Goal: Information Seeking & Learning: Learn about a topic

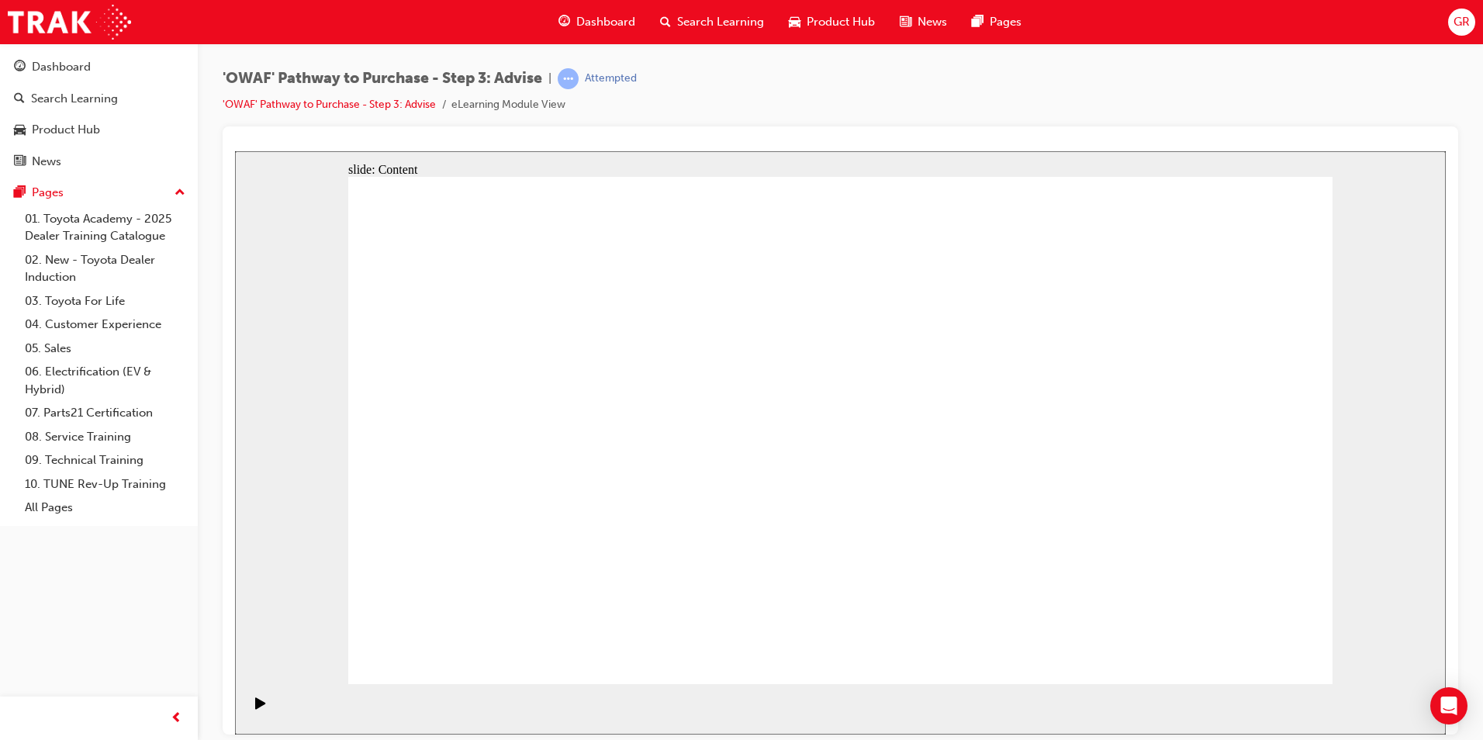
drag, startPoint x: 681, startPoint y: 410, endPoint x: 687, endPoint y: 462, distance: 51.6
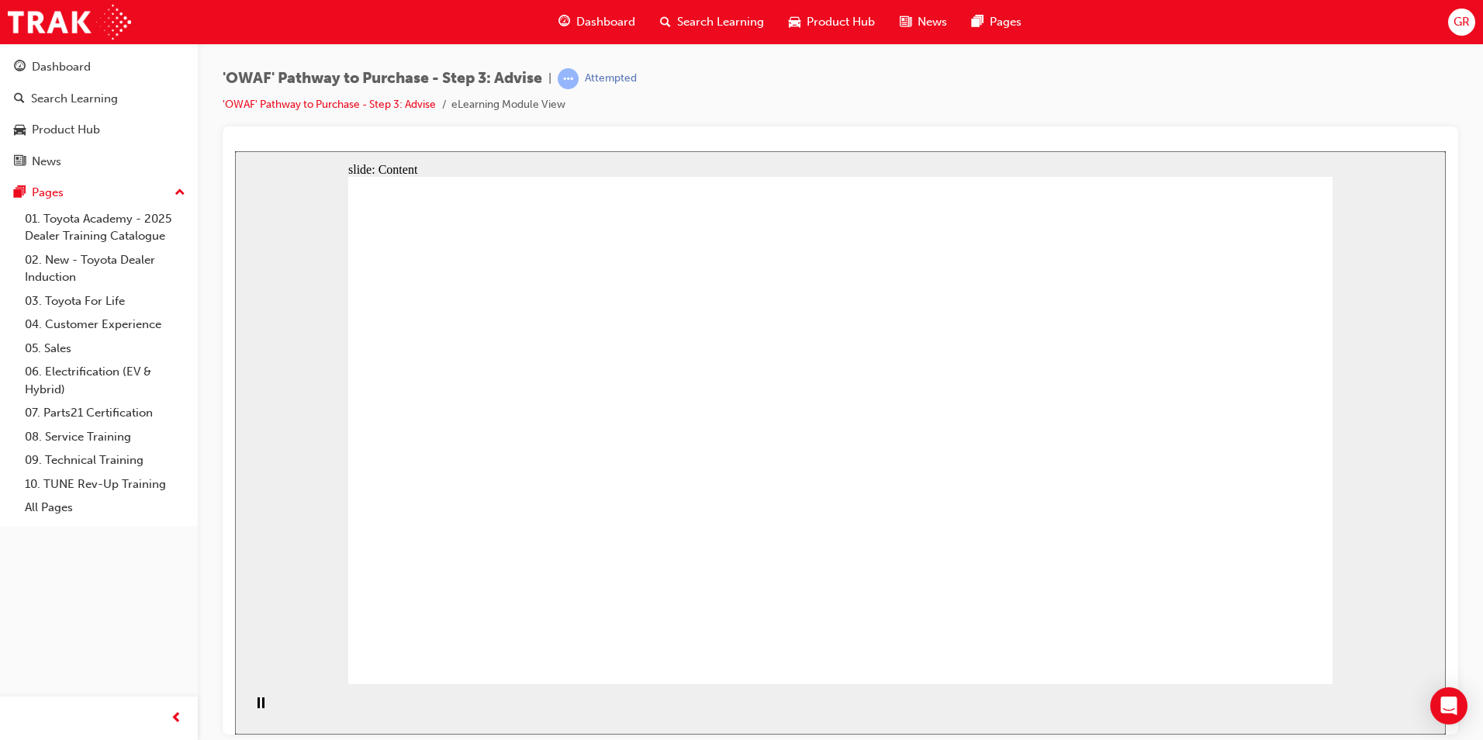
drag, startPoint x: 692, startPoint y: 418, endPoint x: 673, endPoint y: 458, distance: 44.1
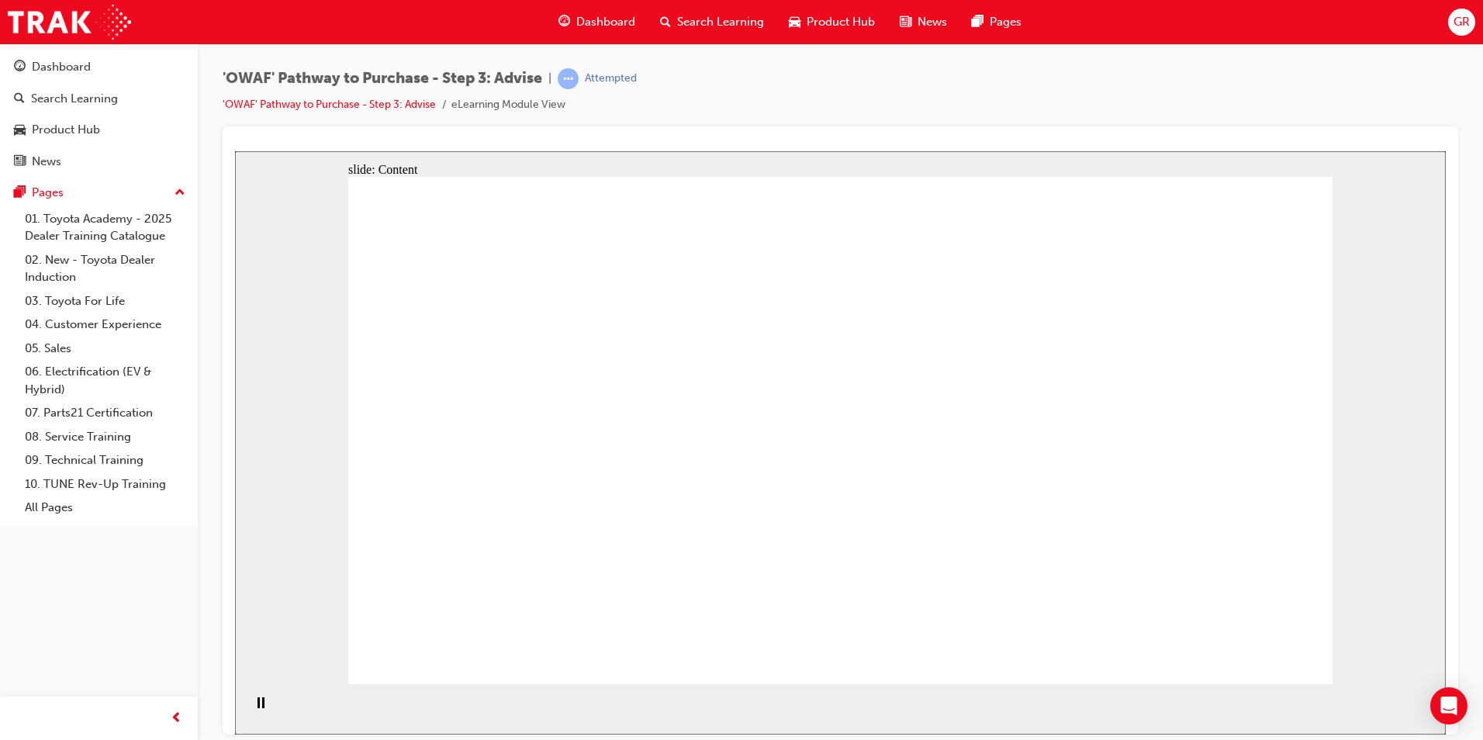
click at [801, 95] on div "'OWAF' Pathway to Purchase - Step 3: Advise | Attempted 'OWAF' Pathway to Purch…" at bounding box center [841, 97] width 1236 height 58
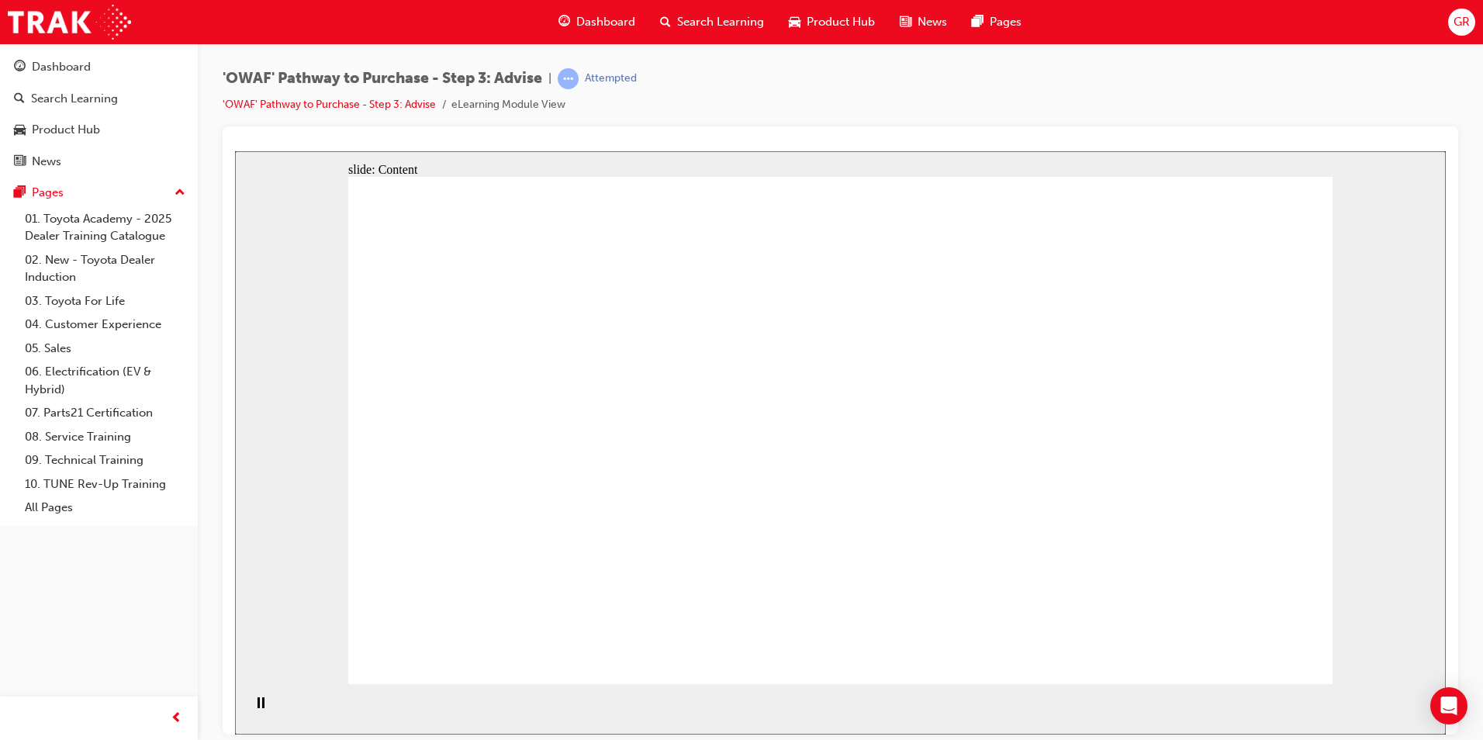
click at [825, 109] on div "'OWAF' Pathway to Purchase - Step 3: Advise | Attempted 'OWAF' Pathway to Purch…" at bounding box center [841, 97] width 1236 height 58
click at [176, 719] on span "prev-icon" at bounding box center [177, 718] width 12 height 19
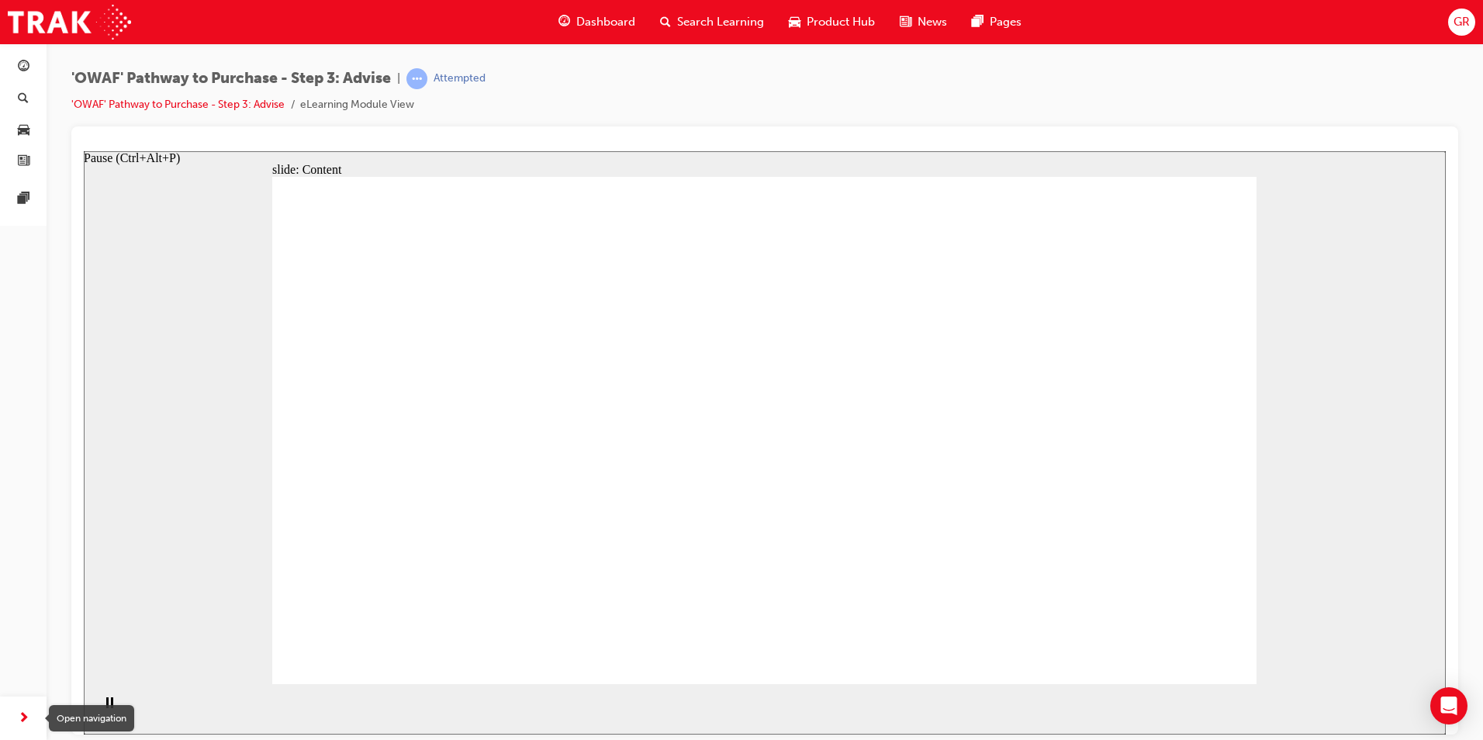
click at [24, 724] on span "next-icon" at bounding box center [24, 718] width 12 height 19
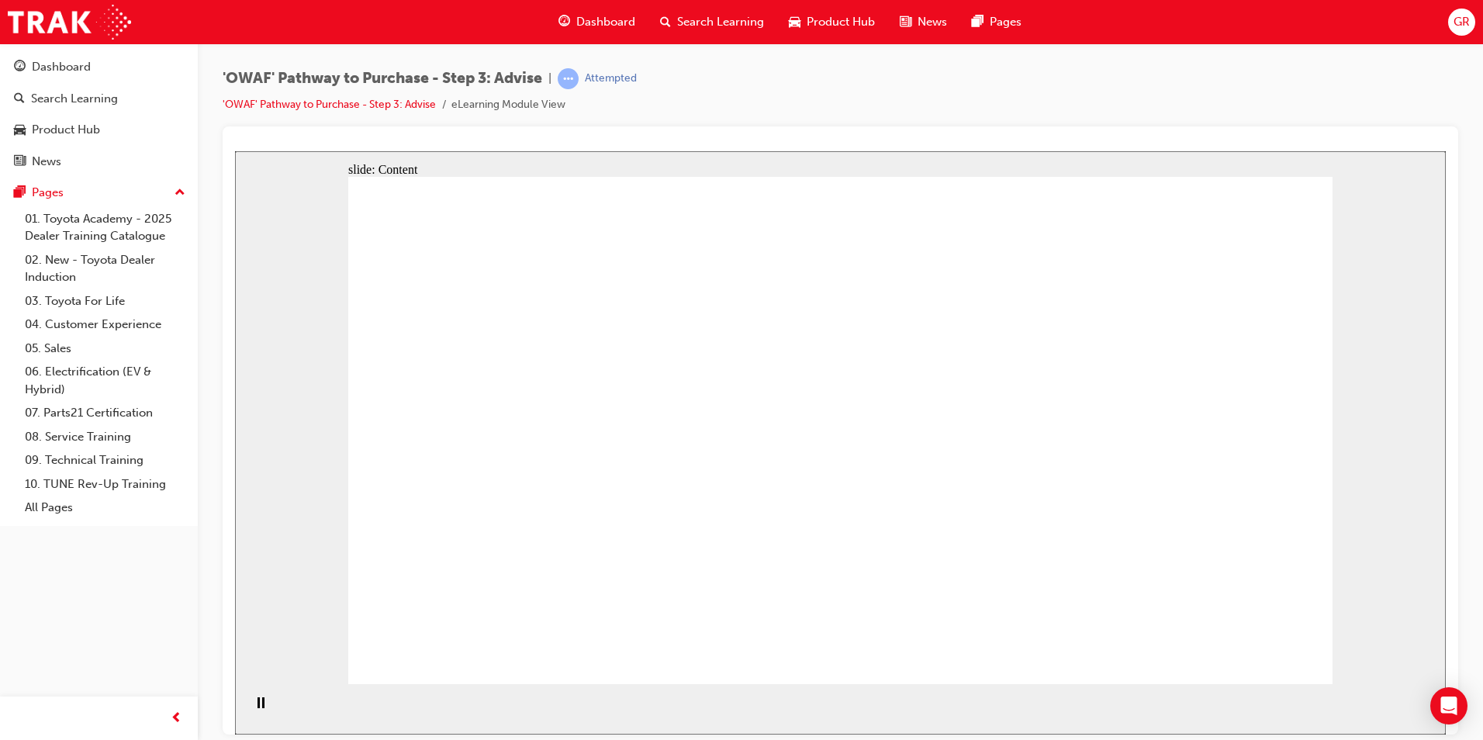
drag, startPoint x: 1034, startPoint y: 438, endPoint x: 1022, endPoint y: 436, distance: 12.6
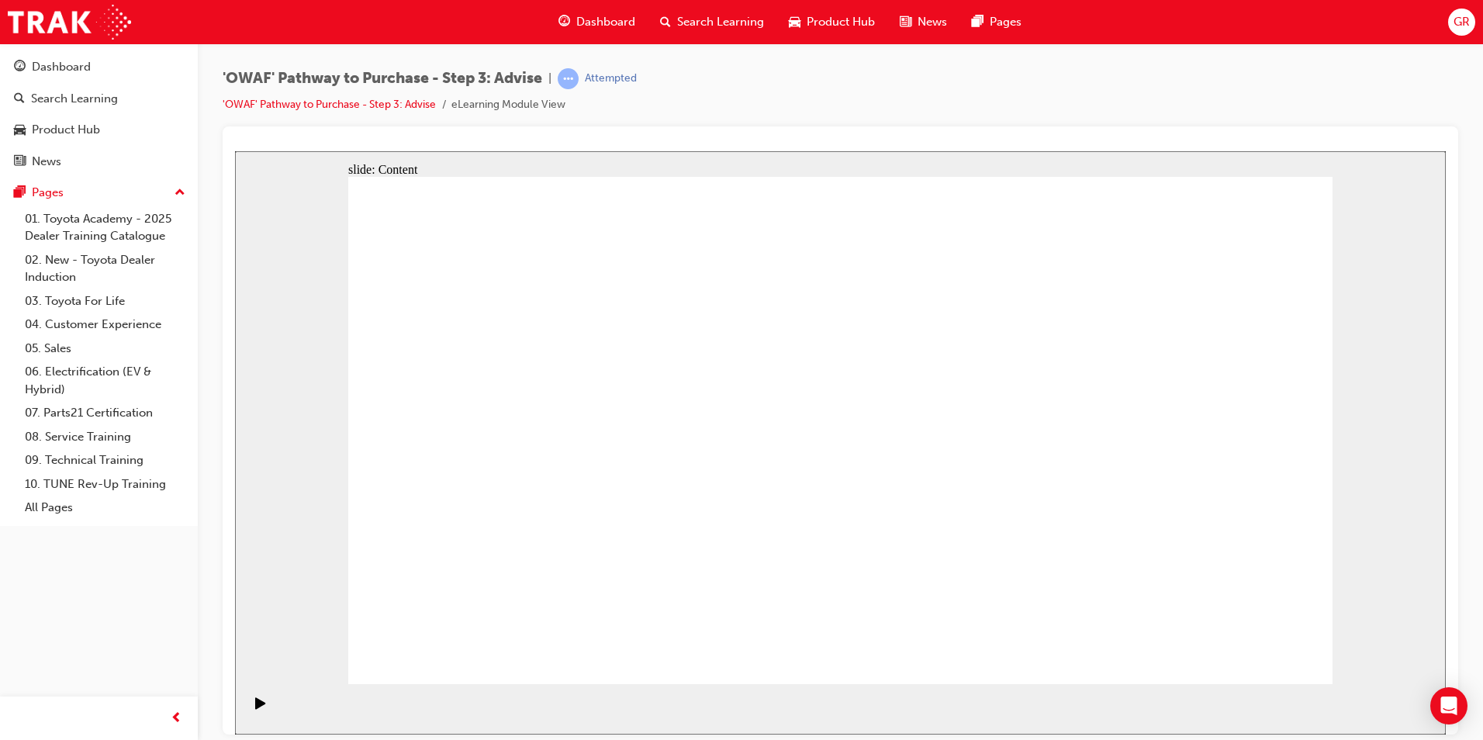
drag, startPoint x: 1696, startPoint y: 804, endPoint x: 1235, endPoint y: 655, distance: 484.5
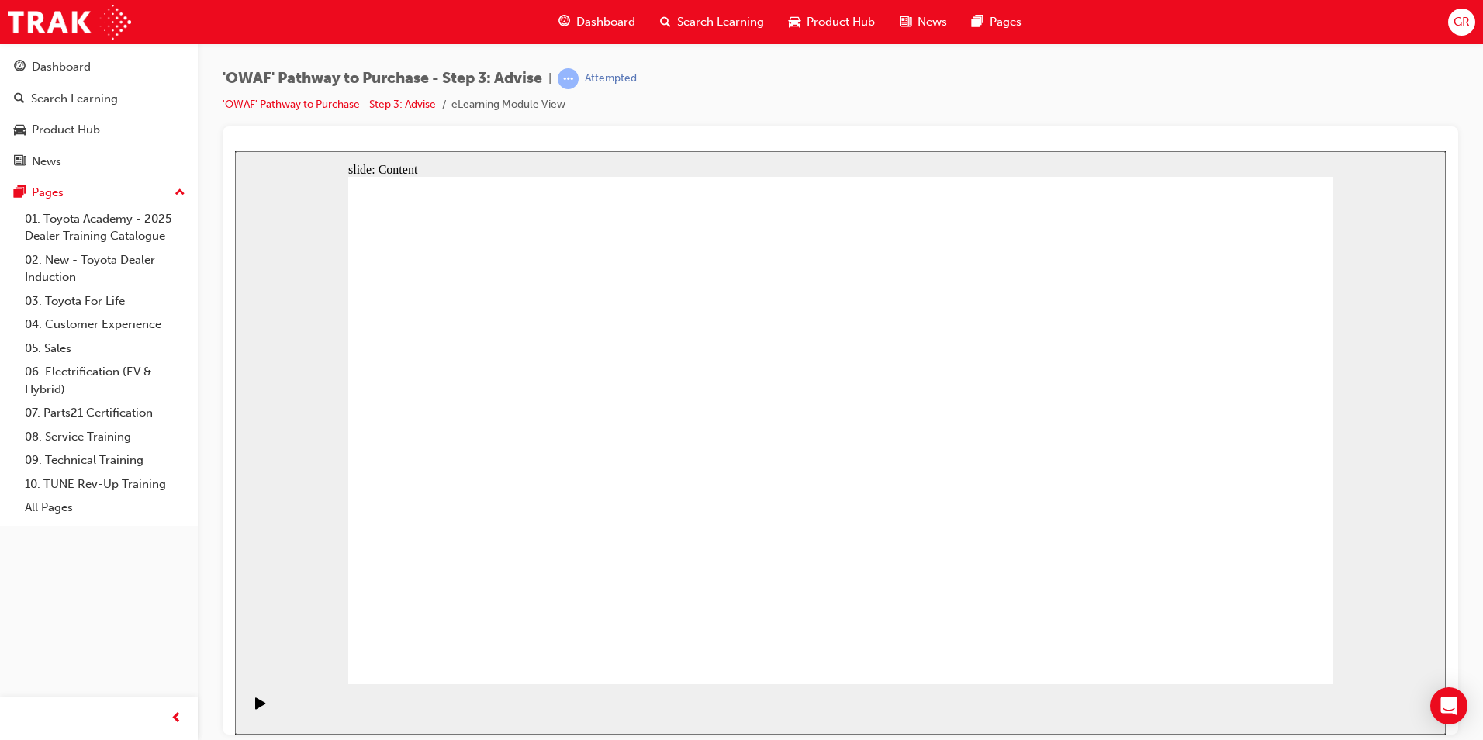
drag, startPoint x: 849, startPoint y: 564, endPoint x: 842, endPoint y: 559, distance: 9.0
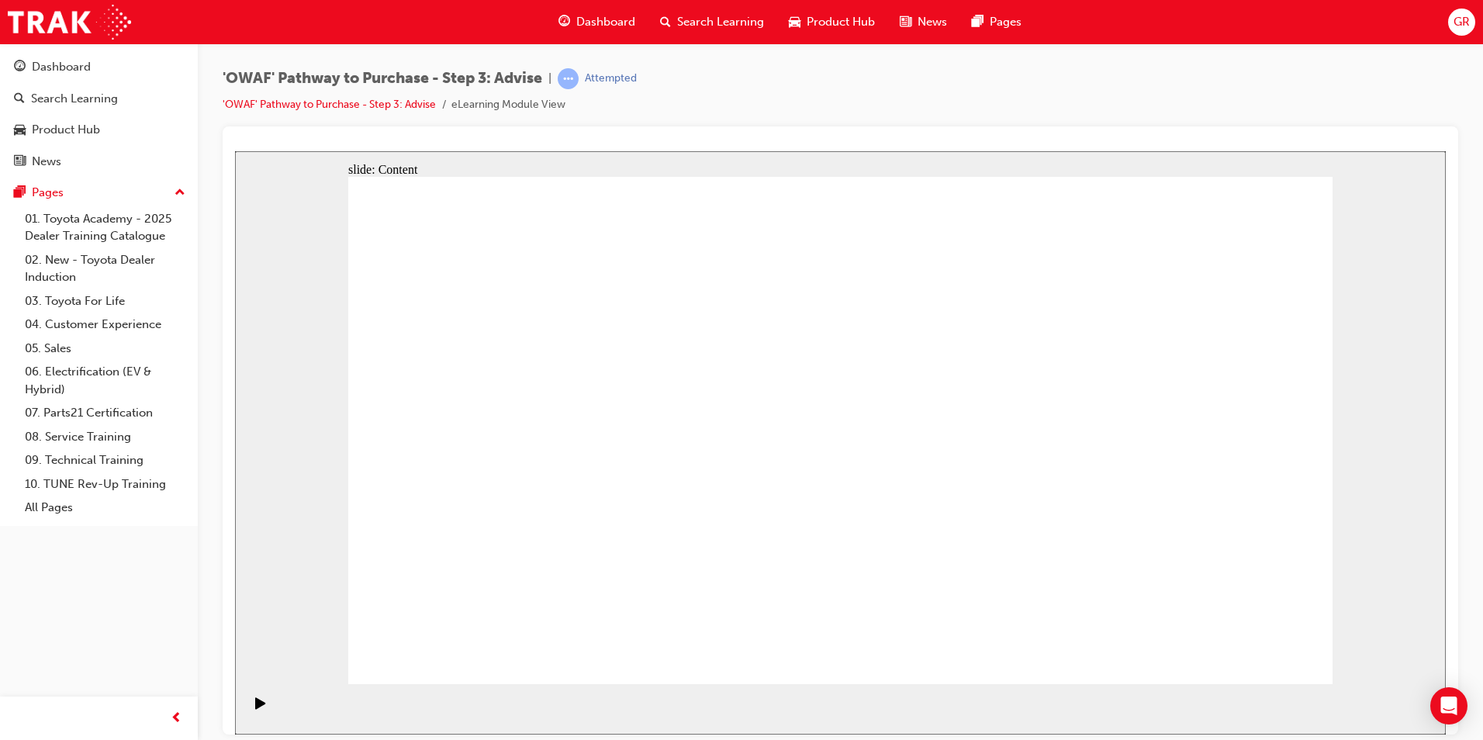
drag, startPoint x: 1285, startPoint y: 662, endPoint x: 1248, endPoint y: 652, distance: 37.8
drag, startPoint x: 510, startPoint y: 590, endPoint x: 524, endPoint y: 526, distance: 65.9
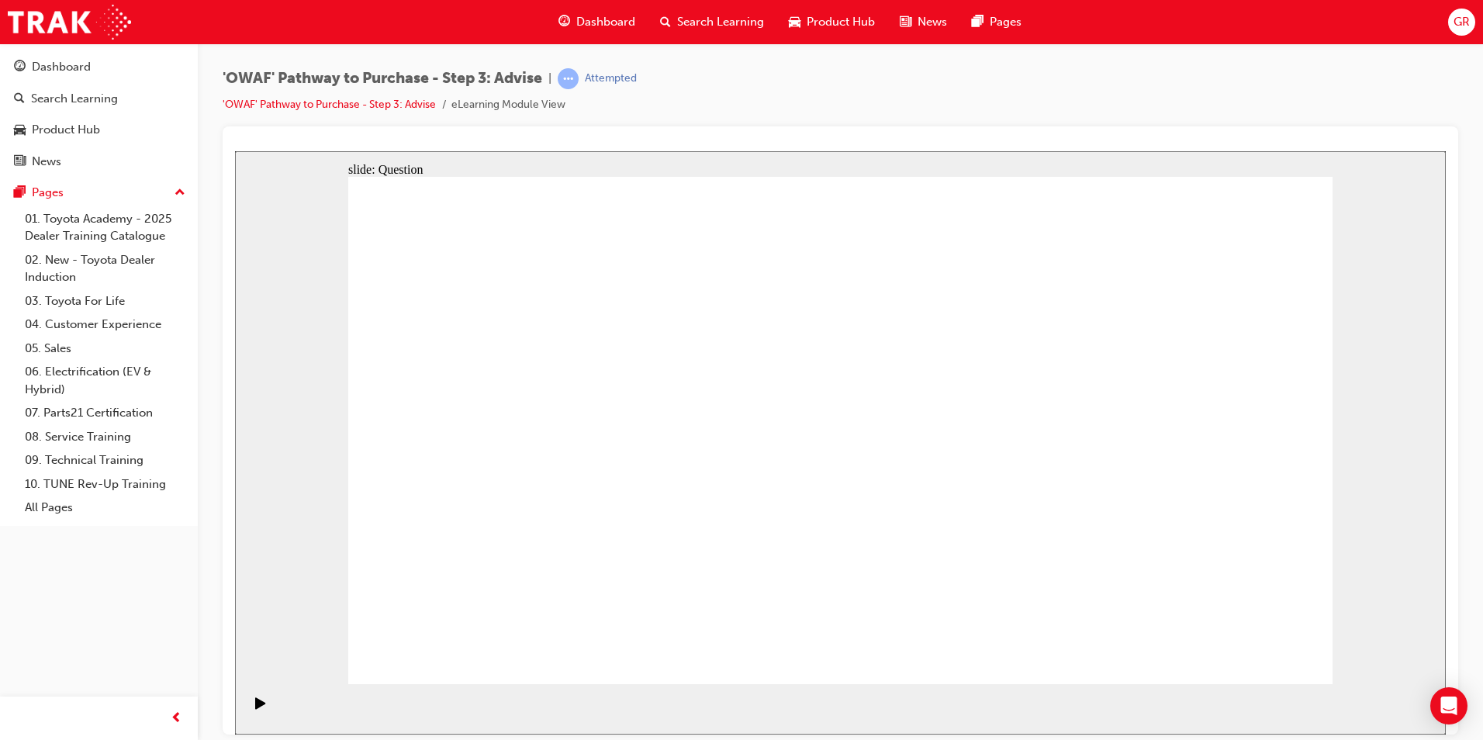
drag, startPoint x: 812, startPoint y: 585, endPoint x: 530, endPoint y: 386, distance: 345.6
drag, startPoint x: 1184, startPoint y: 593, endPoint x: 596, endPoint y: 455, distance: 603.0
drag, startPoint x: 623, startPoint y: 544, endPoint x: 572, endPoint y: 545, distance: 51.2
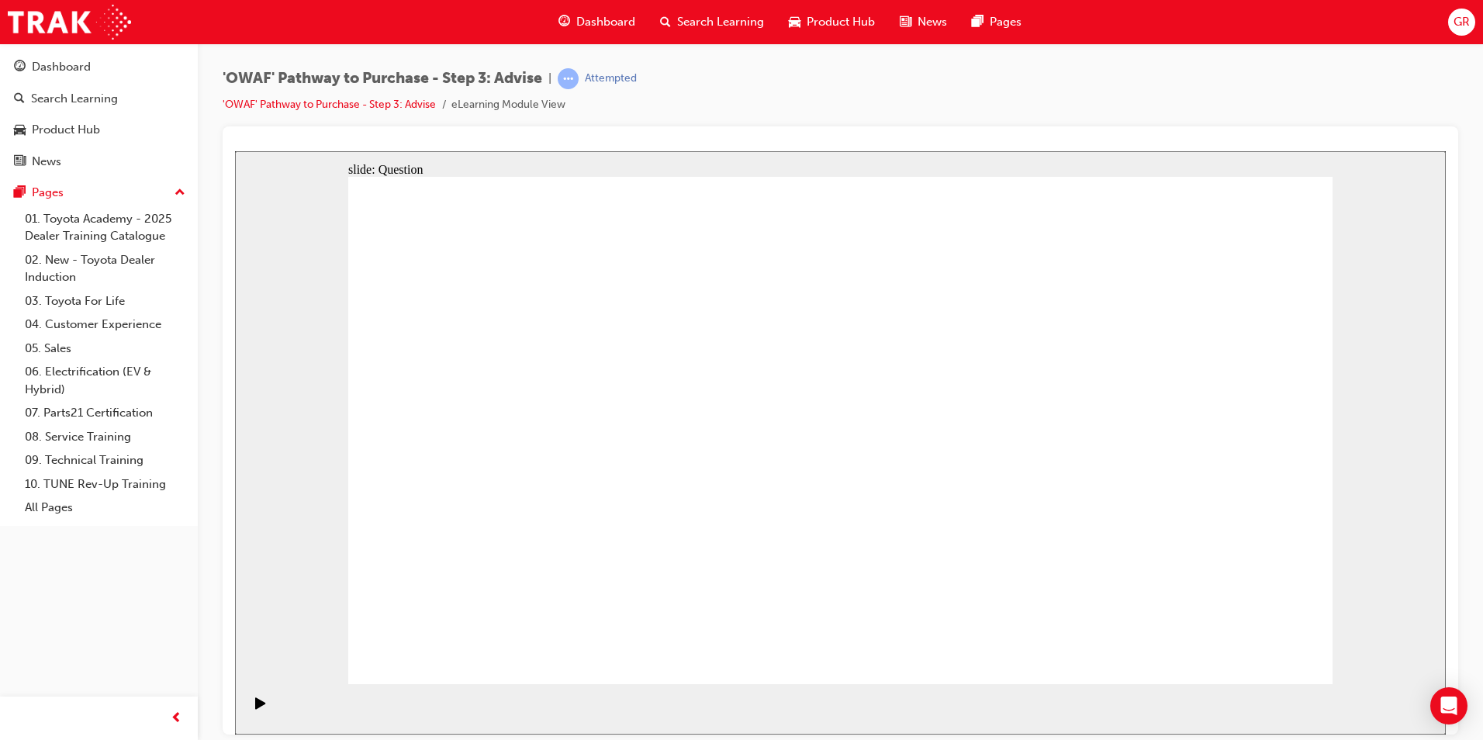
drag, startPoint x: 815, startPoint y: 536, endPoint x: 807, endPoint y: 549, distance: 15.7
drag, startPoint x: 675, startPoint y: 593, endPoint x: 769, endPoint y: 390, distance: 224.2
drag, startPoint x: 852, startPoint y: 591, endPoint x: 600, endPoint y: 443, distance: 291.7
drag, startPoint x: 1021, startPoint y: 469, endPoint x: 1021, endPoint y: 444, distance: 24.0
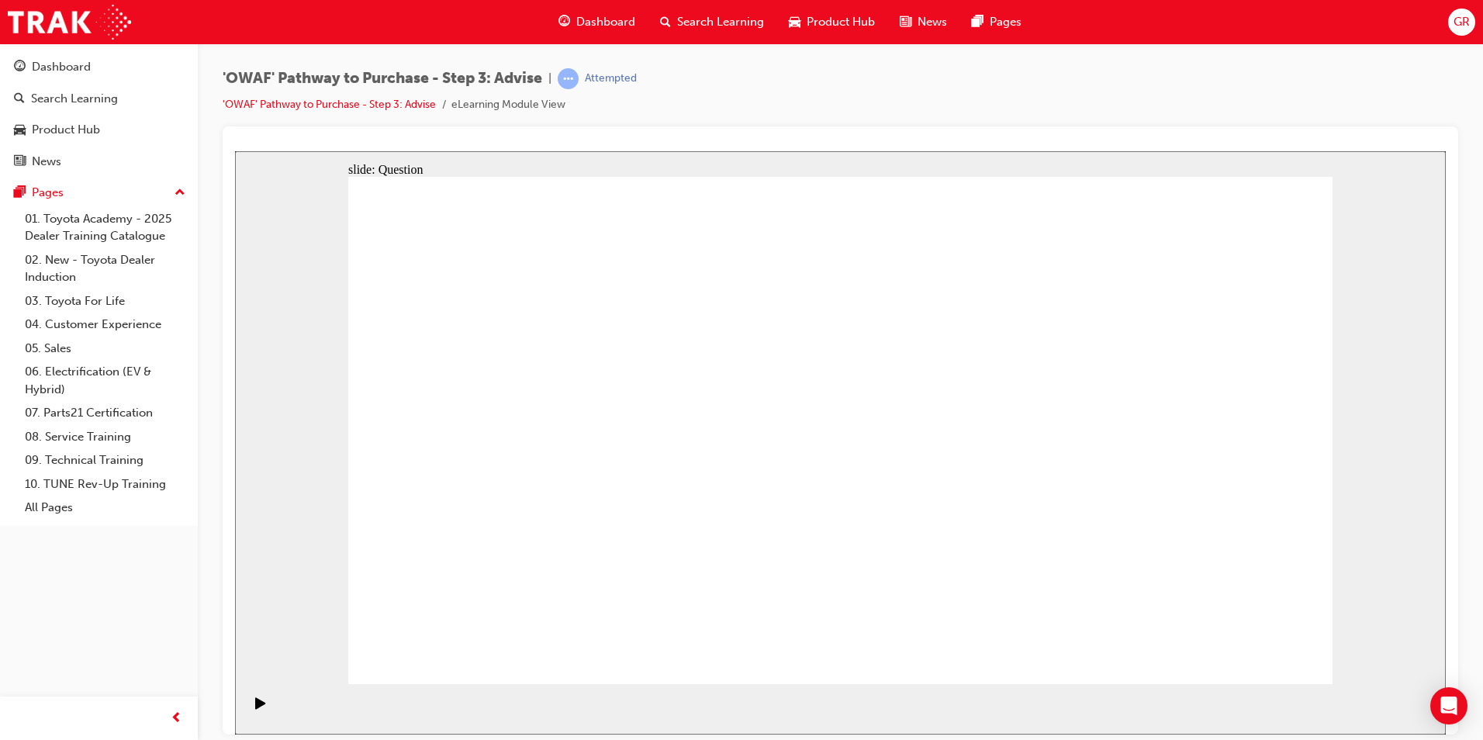
drag, startPoint x: 1110, startPoint y: 497, endPoint x: 1143, endPoint y: 484, distance: 35.9
drag, startPoint x: 1209, startPoint y: 493, endPoint x: 946, endPoint y: 489, distance: 263.0
drag, startPoint x: 1159, startPoint y: 488, endPoint x: 534, endPoint y: 492, distance: 624.4
drag, startPoint x: 1200, startPoint y: 508, endPoint x: 923, endPoint y: 507, distance: 276.9
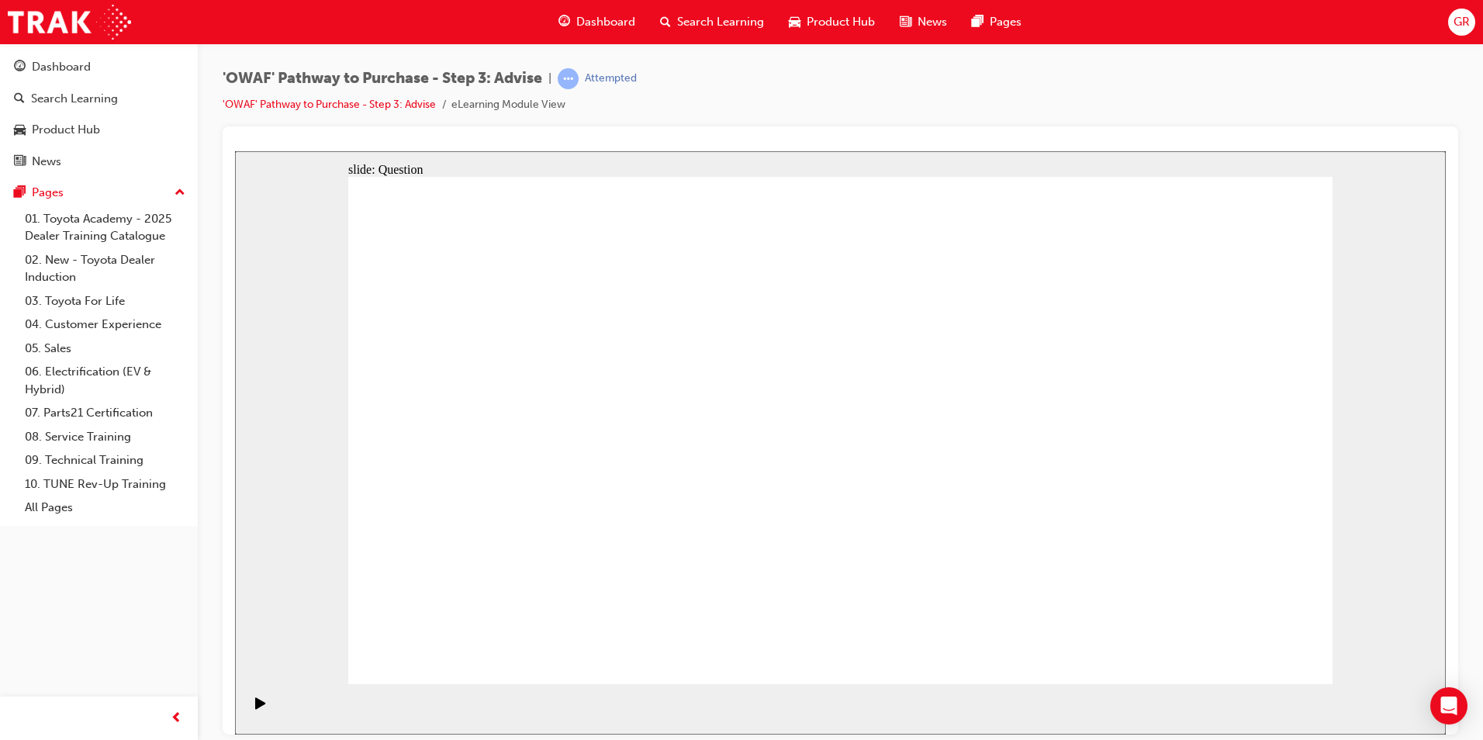
drag, startPoint x: 1184, startPoint y: 505, endPoint x: 558, endPoint y: 514, distance: 626.8
drag, startPoint x: 1160, startPoint y: 509, endPoint x: 926, endPoint y: 514, distance: 234.3
drag, startPoint x: 1121, startPoint y: 506, endPoint x: 536, endPoint y: 533, distance: 585.5
drag, startPoint x: 1117, startPoint y: 499, endPoint x: 895, endPoint y: 507, distance: 222.0
drag, startPoint x: 1144, startPoint y: 489, endPoint x: 586, endPoint y: 497, distance: 558.5
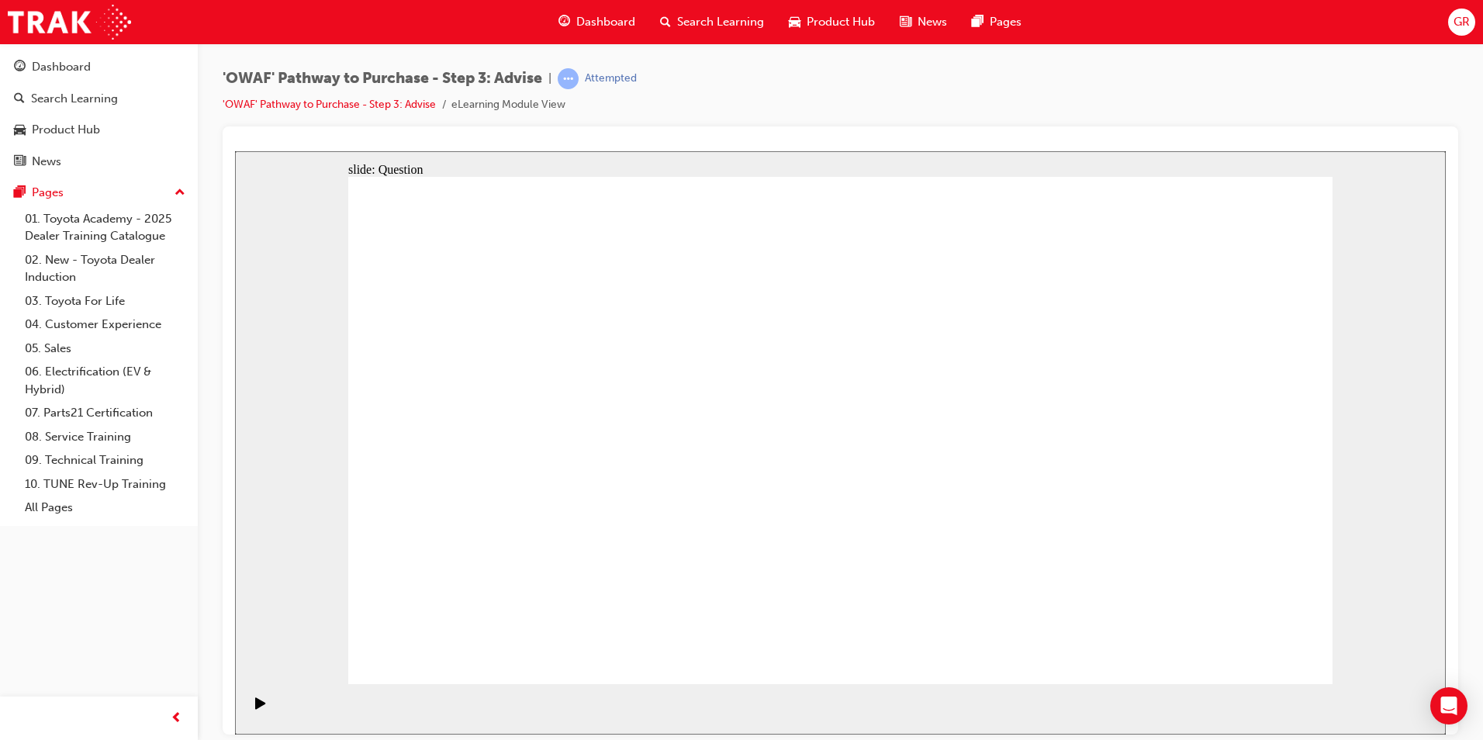
drag, startPoint x: 1199, startPoint y: 497, endPoint x: 941, endPoint y: 500, distance: 258.3
drag, startPoint x: 1188, startPoint y: 489, endPoint x: 562, endPoint y: 500, distance: 626.1
drag, startPoint x: 1189, startPoint y: 489, endPoint x: 893, endPoint y: 499, distance: 296.5
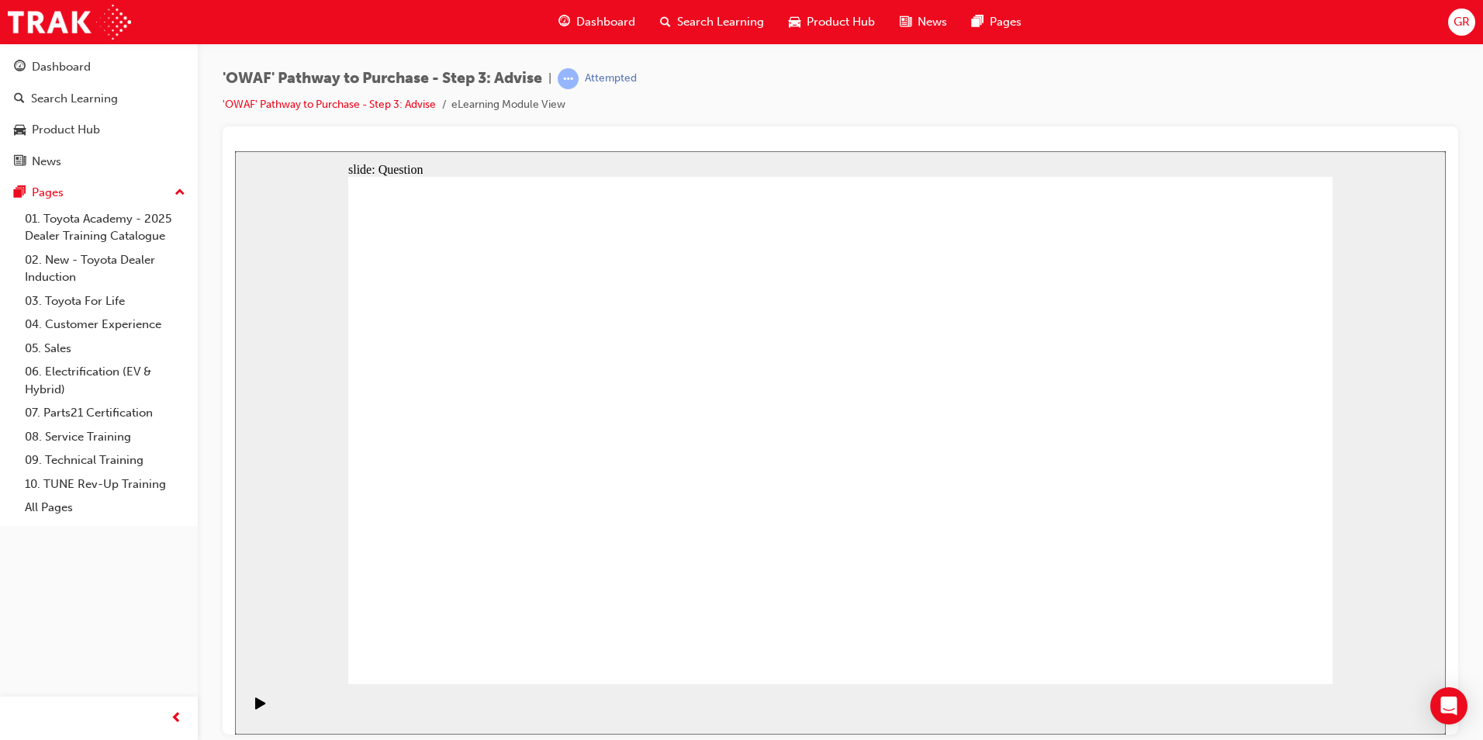
drag, startPoint x: 1185, startPoint y: 495, endPoint x: 595, endPoint y: 511, distance: 590.5
drag, startPoint x: 1195, startPoint y: 508, endPoint x: 621, endPoint y: 522, distance: 573.4
drag, startPoint x: 1172, startPoint y: 507, endPoint x: 628, endPoint y: 520, distance: 544.7
drag, startPoint x: 1150, startPoint y: 517, endPoint x: 606, endPoint y: 507, distance: 543.8
drag, startPoint x: 1167, startPoint y: 501, endPoint x: 580, endPoint y: 509, distance: 586.5
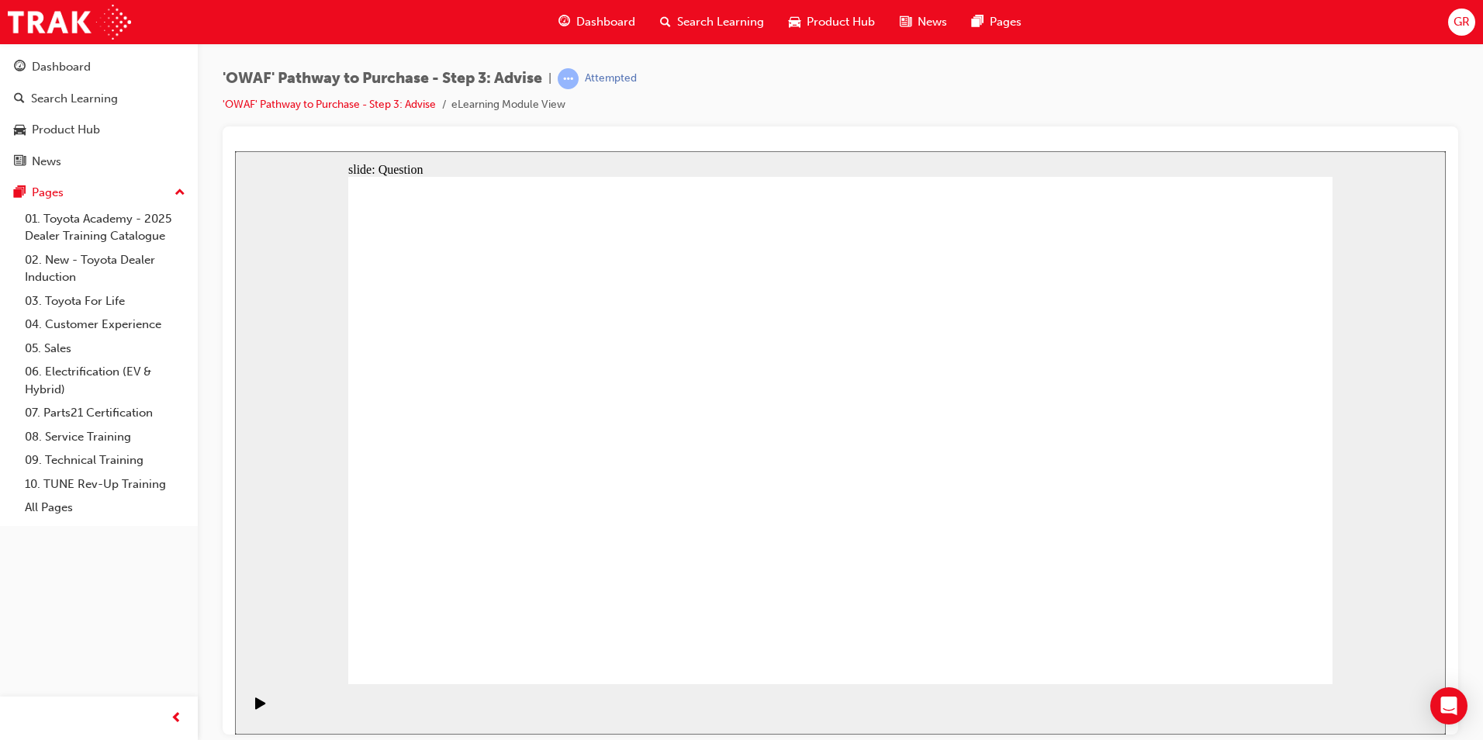
drag, startPoint x: 499, startPoint y: 387, endPoint x: 1015, endPoint y: 448, distance: 519.4
drag, startPoint x: 516, startPoint y: 464, endPoint x: 990, endPoint y: 406, distance: 477.4
drag, startPoint x: 625, startPoint y: 534, endPoint x: 890, endPoint y: 472, distance: 271.9
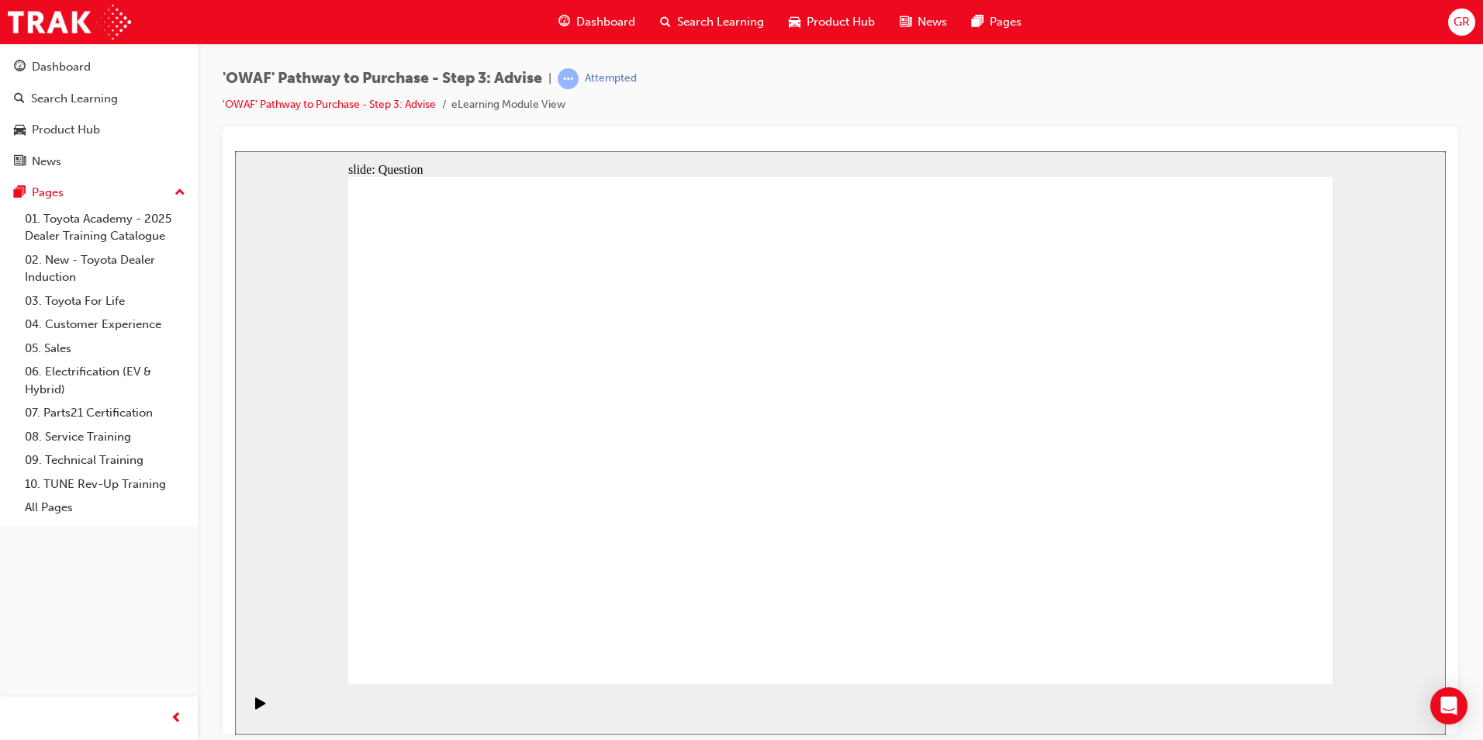
drag, startPoint x: 625, startPoint y: 474, endPoint x: 842, endPoint y: 475, distance: 216.4
drag, startPoint x: 533, startPoint y: 527, endPoint x: 1002, endPoint y: 462, distance: 473.8
drag, startPoint x: 856, startPoint y: 548, endPoint x: 846, endPoint y: 534, distance: 16.8
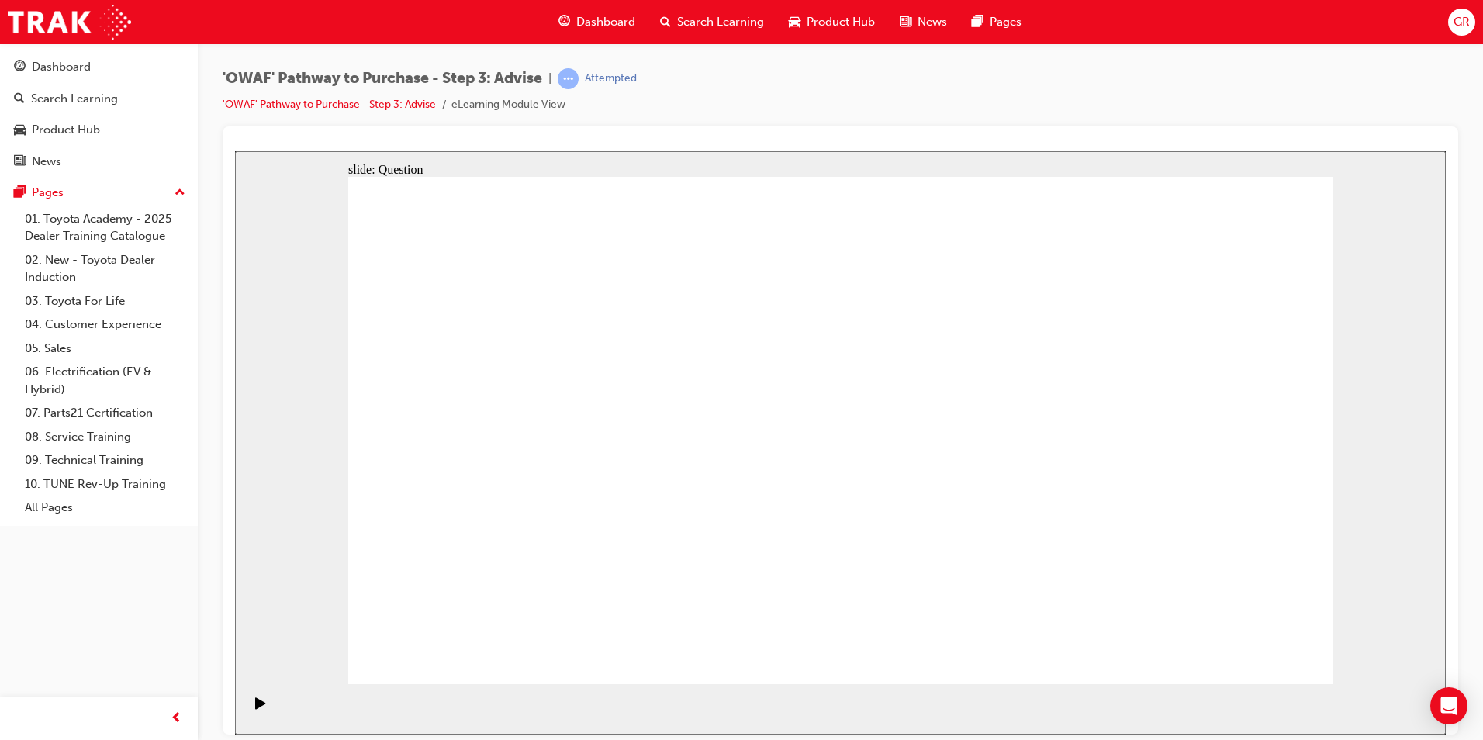
drag, startPoint x: -3, startPoint y: 779, endPoint x: 1206, endPoint y: 306, distance: 1298.3
drag, startPoint x: 1243, startPoint y: 410, endPoint x: 759, endPoint y: 591, distance: 517.4
drag, startPoint x: 965, startPoint y: 370, endPoint x: 574, endPoint y: 572, distance: 439.9
drag, startPoint x: 838, startPoint y: 389, endPoint x: 458, endPoint y: 573, distance: 422.9
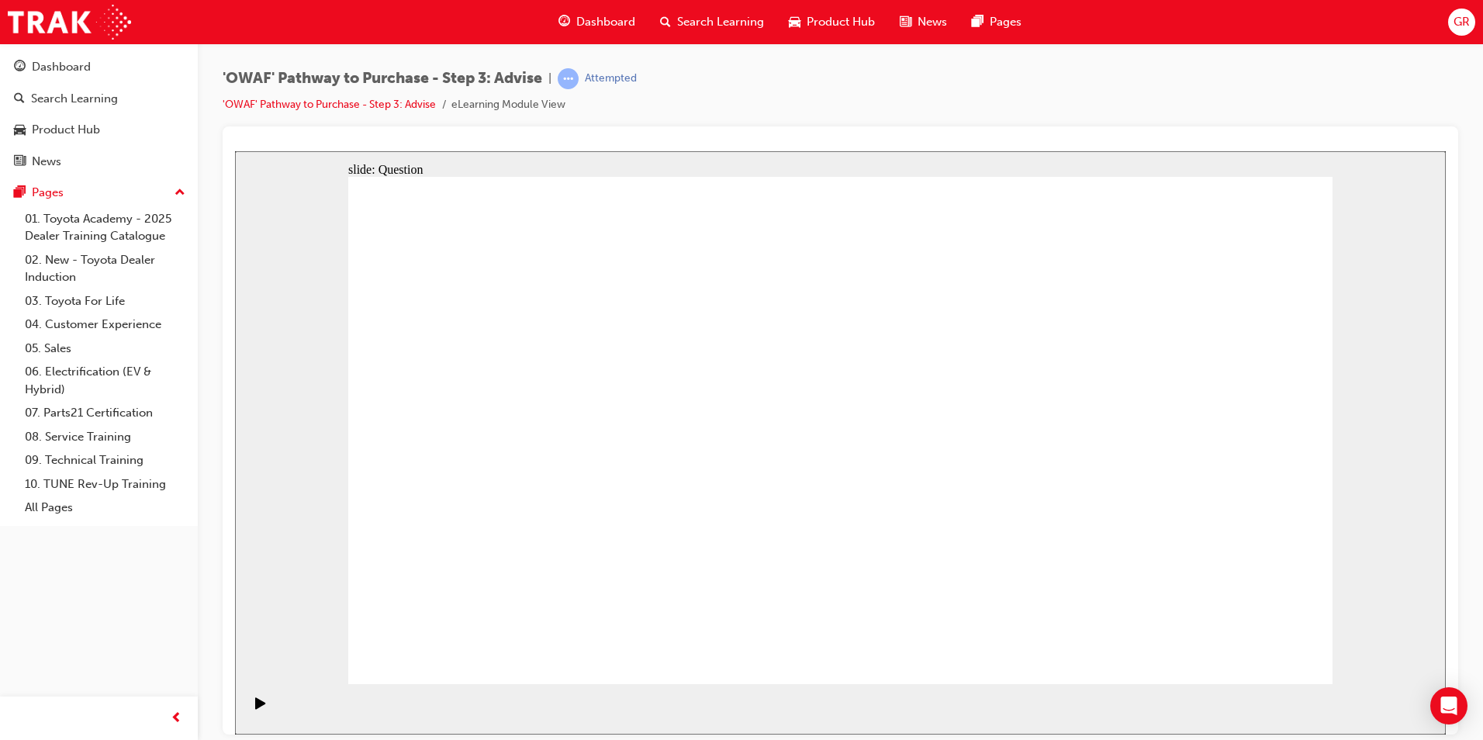
drag, startPoint x: 1122, startPoint y: 393, endPoint x: 923, endPoint y: 586, distance: 277.6
drag, startPoint x: 626, startPoint y: 376, endPoint x: 1223, endPoint y: 558, distance: 624.5
drag, startPoint x: 551, startPoint y: 373, endPoint x: 798, endPoint y: 562, distance: 311.1
drag, startPoint x: 766, startPoint y: 384, endPoint x: 1081, endPoint y: 575, distance: 368.2
drag, startPoint x: 475, startPoint y: 393, endPoint x: 672, endPoint y: 578, distance: 269.4
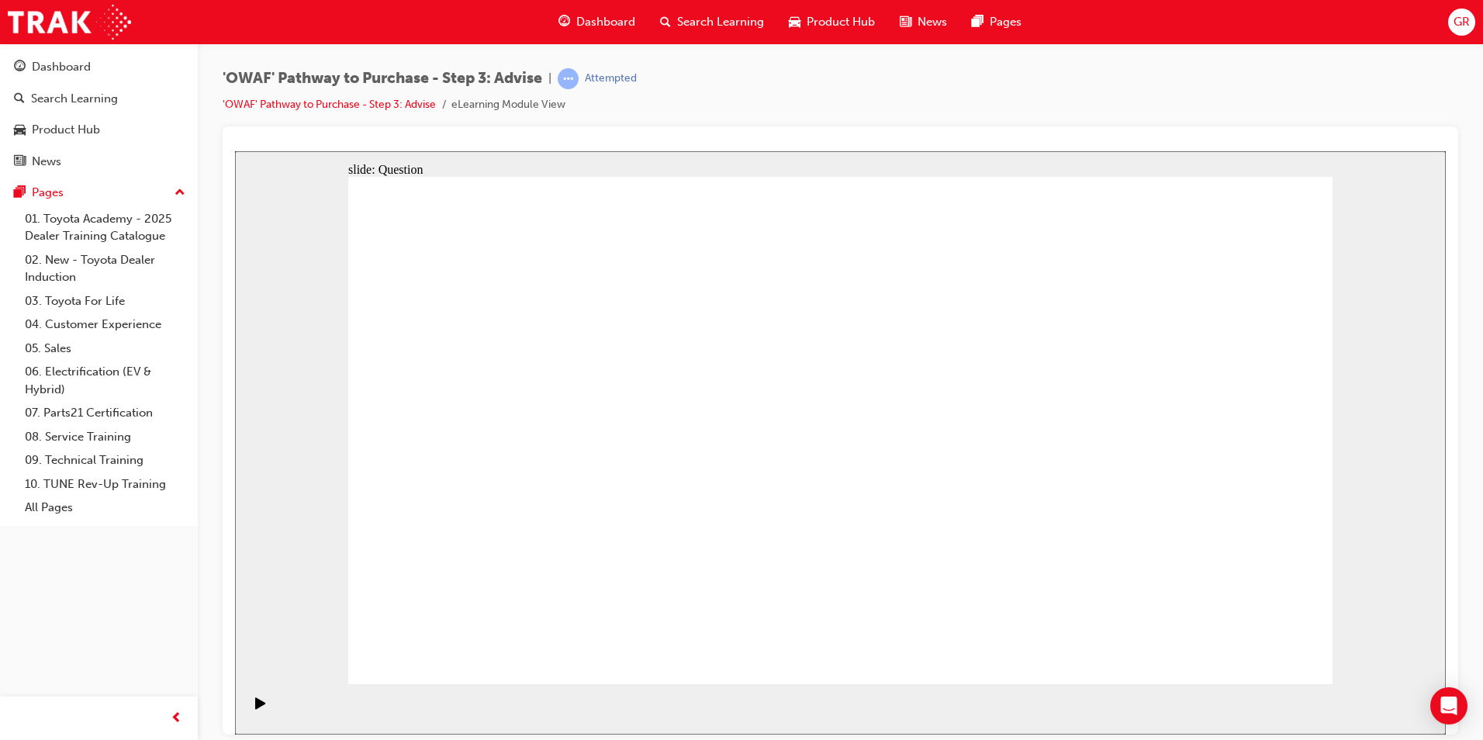
drag, startPoint x: 1052, startPoint y: 363, endPoint x: 1115, endPoint y: 544, distance: 191.3
drag, startPoint x: 1122, startPoint y: 586, endPoint x: 452, endPoint y: 336, distance: 715.5
drag, startPoint x: 667, startPoint y: 583, endPoint x: 1132, endPoint y: 576, distance: 465.5
drag, startPoint x: 1015, startPoint y: 413, endPoint x: 635, endPoint y: 584, distance: 416.9
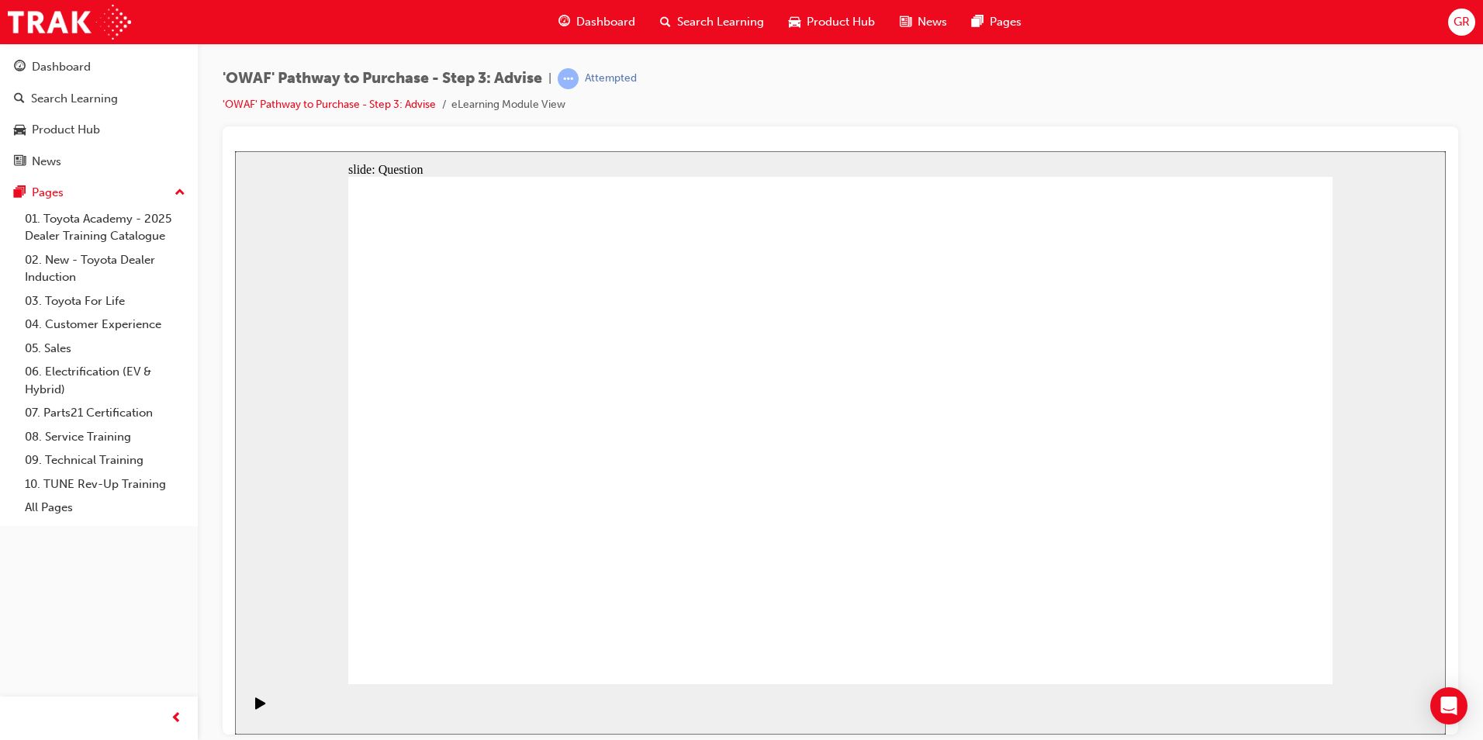
drag, startPoint x: 535, startPoint y: 594, endPoint x: 572, endPoint y: 526, distance: 77.4
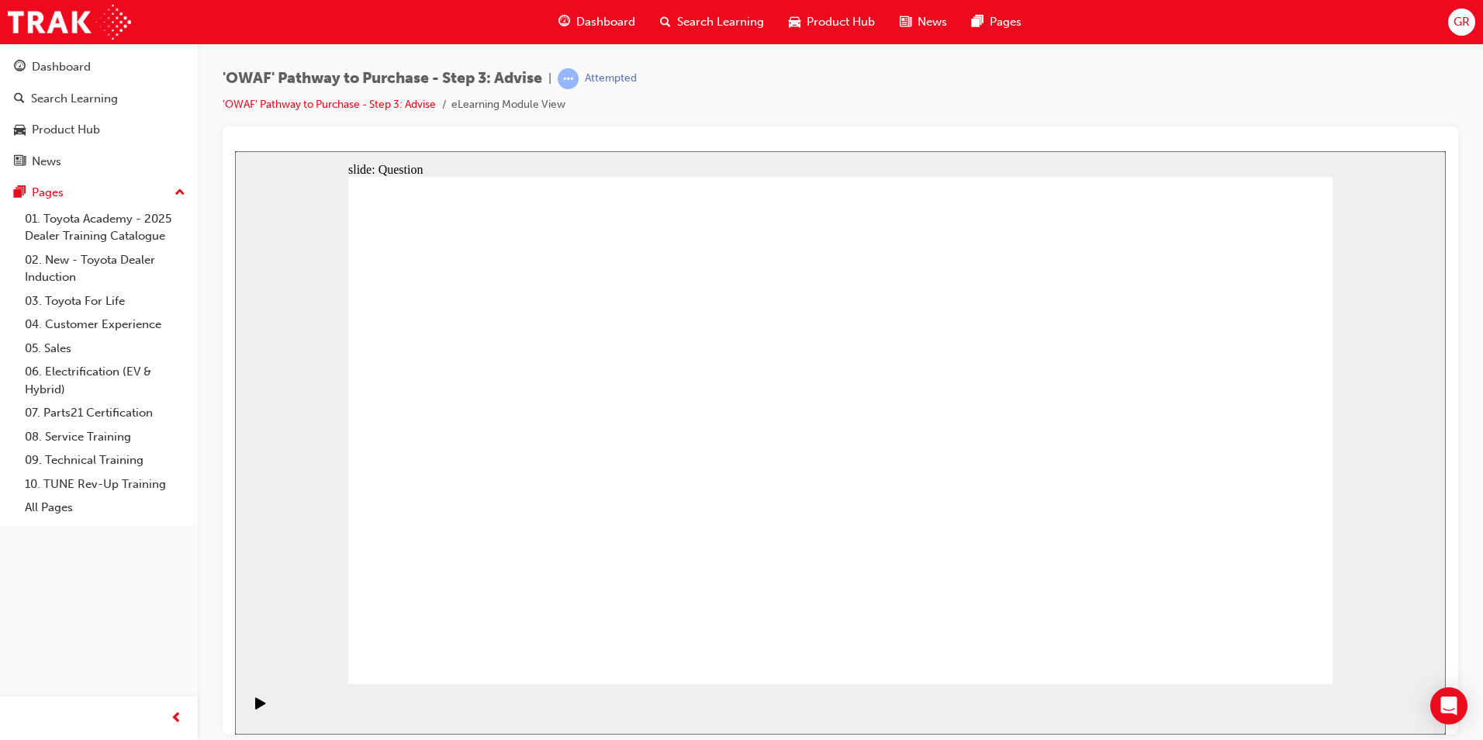
drag, startPoint x: 828, startPoint y: 590, endPoint x: 562, endPoint y: 444, distance: 302.7
drag, startPoint x: 1199, startPoint y: 591, endPoint x: 583, endPoint y: 452, distance: 632.1
drag, startPoint x: 773, startPoint y: 572, endPoint x: 479, endPoint y: 369, distance: 356.9
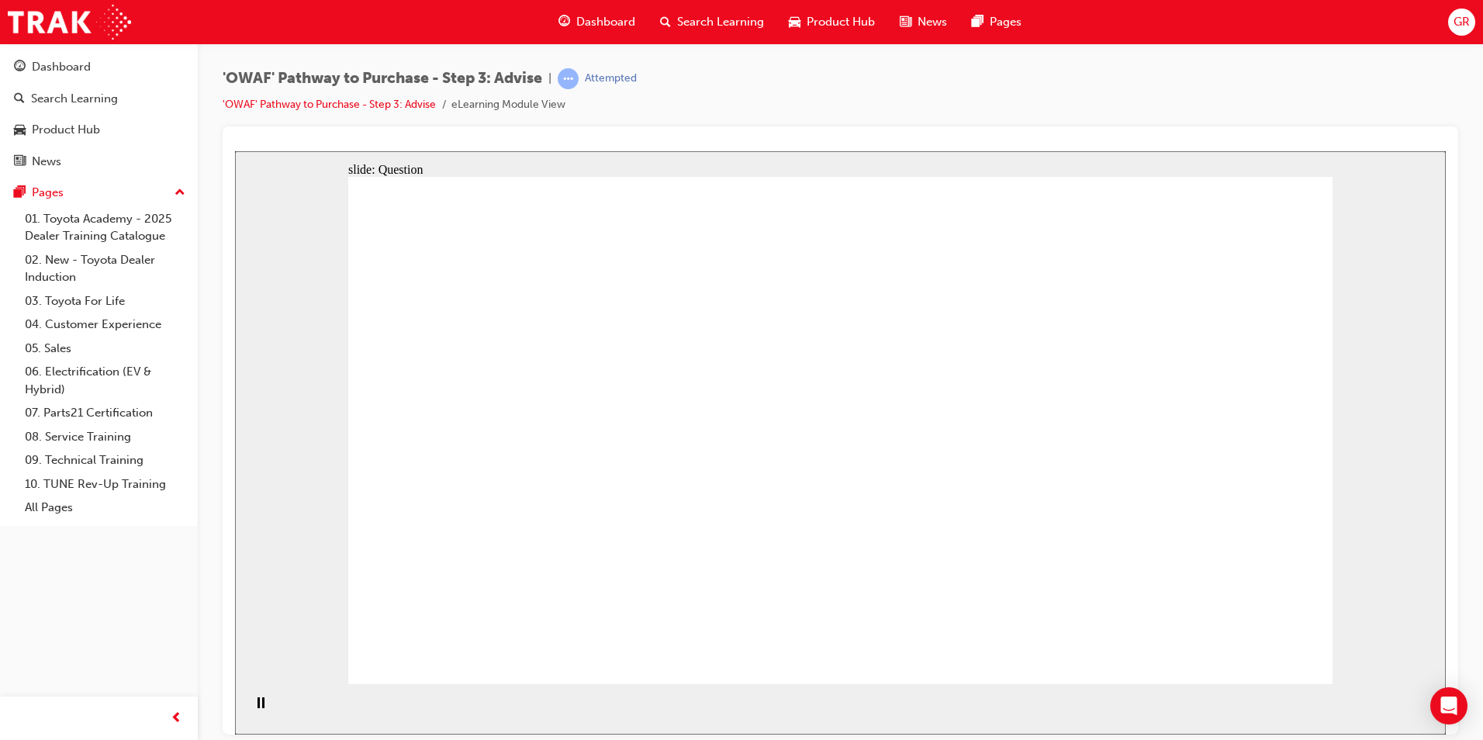
drag, startPoint x: 662, startPoint y: 593, endPoint x: 762, endPoint y: 396, distance: 220.6
drag, startPoint x: 835, startPoint y: 590, endPoint x: 590, endPoint y: 444, distance: 285.6
drag, startPoint x: 1022, startPoint y: 545, endPoint x: 1010, endPoint y: 444, distance: 100.8
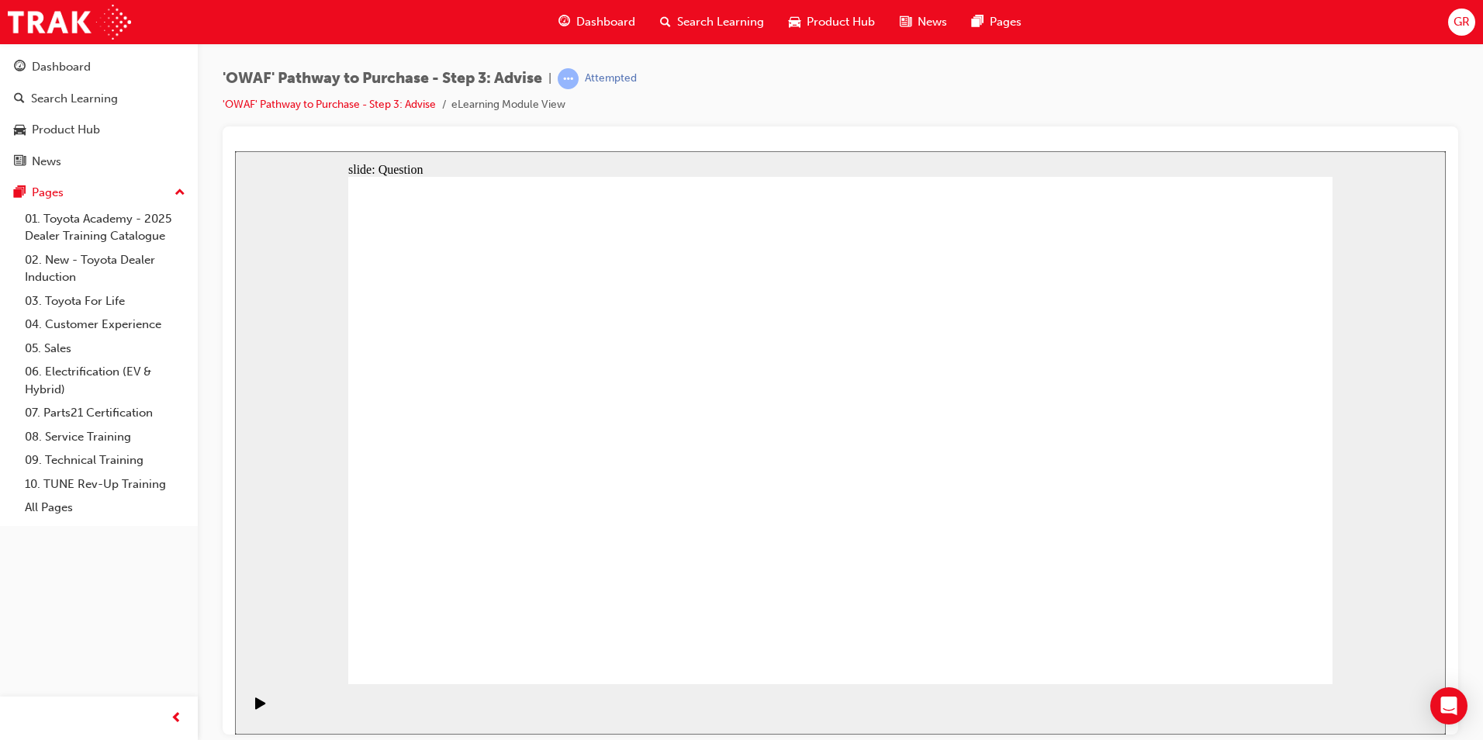
drag, startPoint x: 1168, startPoint y: 505, endPoint x: 901, endPoint y: 517, distance: 267.9
drag, startPoint x: 1146, startPoint y: 517, endPoint x: 507, endPoint y: 496, distance: 638.7
drag, startPoint x: 1184, startPoint y: 511, endPoint x: 911, endPoint y: 511, distance: 273.0
drag, startPoint x: 1174, startPoint y: 508, endPoint x: 1192, endPoint y: 542, distance: 38.9
drag, startPoint x: 1139, startPoint y: 492, endPoint x: 955, endPoint y: 469, distance: 185.2
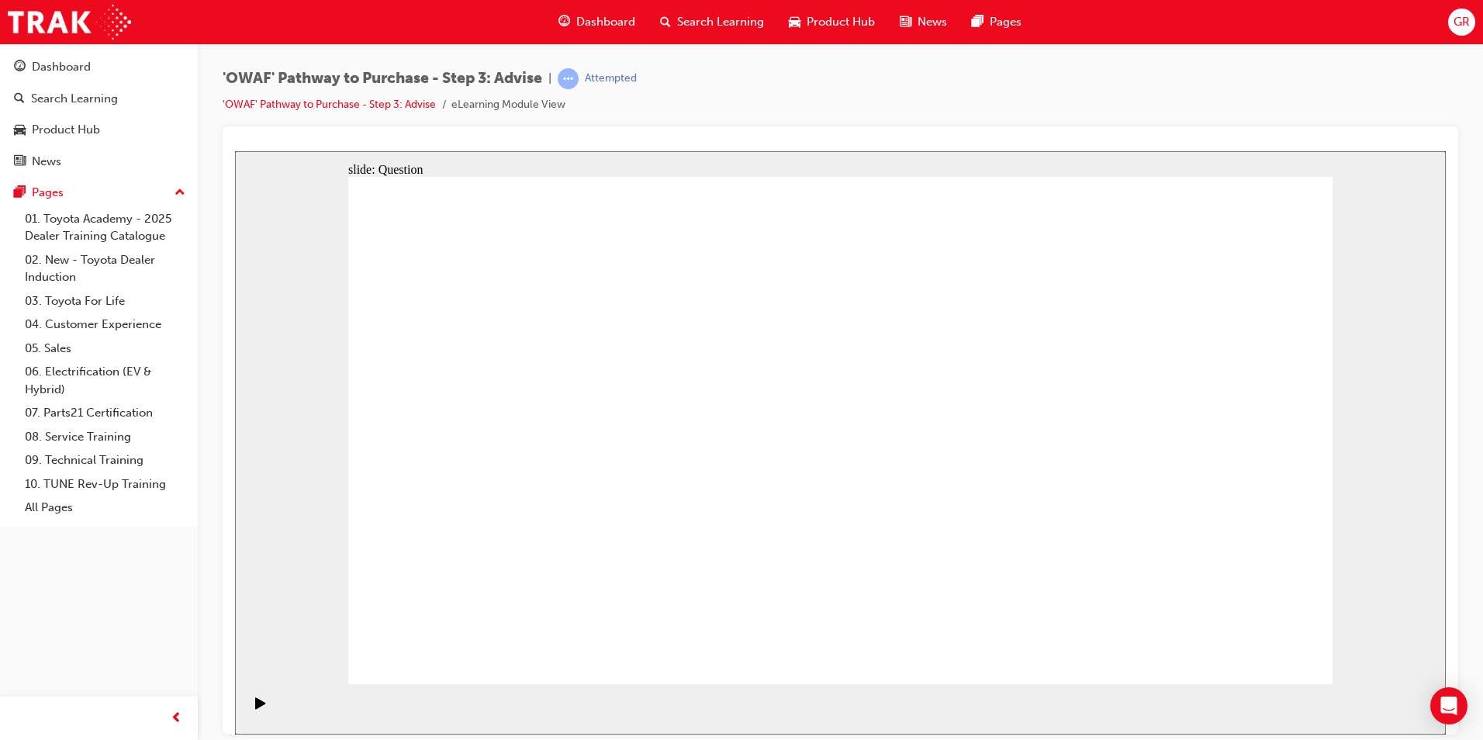
drag, startPoint x: 1184, startPoint y: 512, endPoint x: 574, endPoint y: 512, distance: 610.5
drag, startPoint x: 1181, startPoint y: 524, endPoint x: 504, endPoint y: 522, distance: 677.2
drag, startPoint x: 1160, startPoint y: 513, endPoint x: 493, endPoint y: 500, distance: 667.2
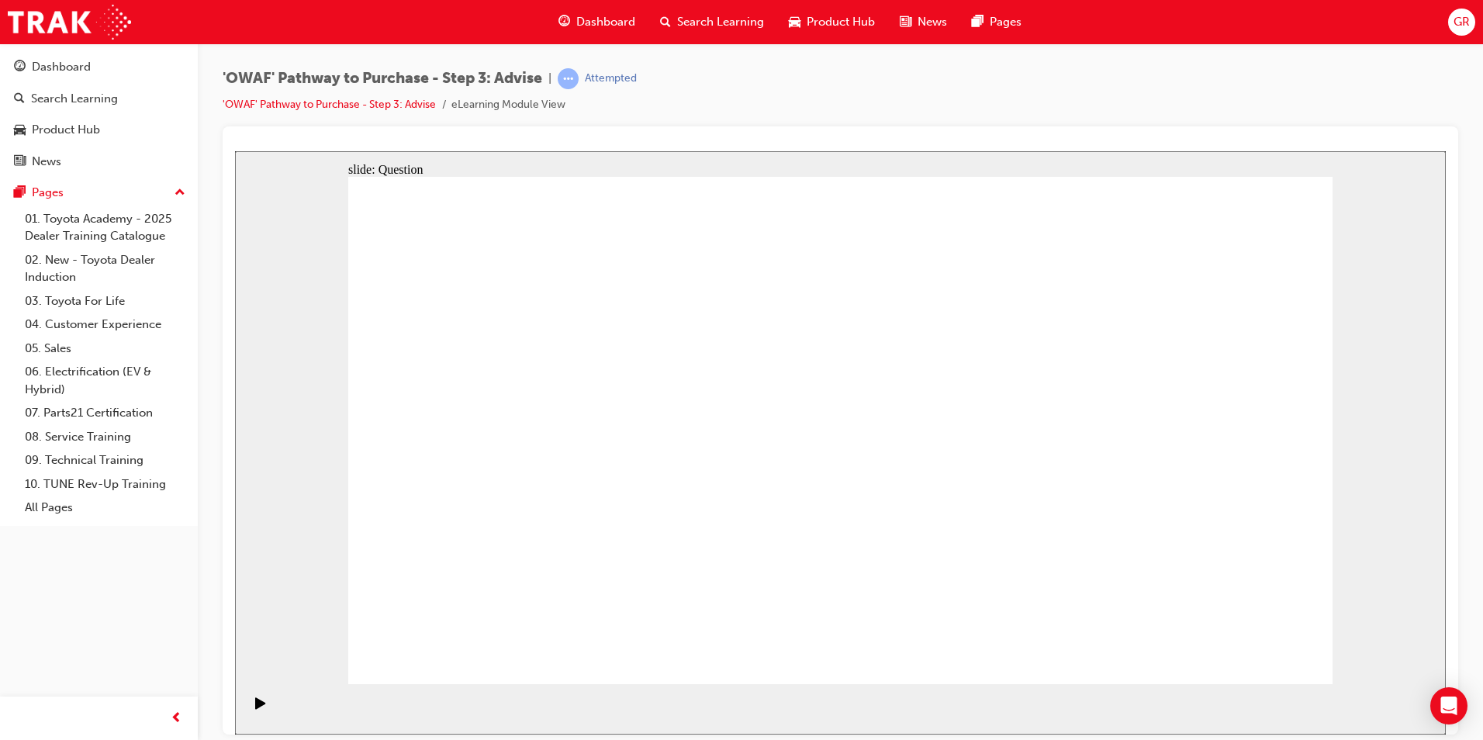
drag, startPoint x: 525, startPoint y: 385, endPoint x: 960, endPoint y: 416, distance: 436.3
drag, startPoint x: 540, startPoint y: 461, endPoint x: 942, endPoint y: 455, distance: 402.6
drag, startPoint x: 694, startPoint y: 531, endPoint x: 939, endPoint y: 449, distance: 258.3
drag, startPoint x: 654, startPoint y: 476, endPoint x: 917, endPoint y: 475, distance: 263.0
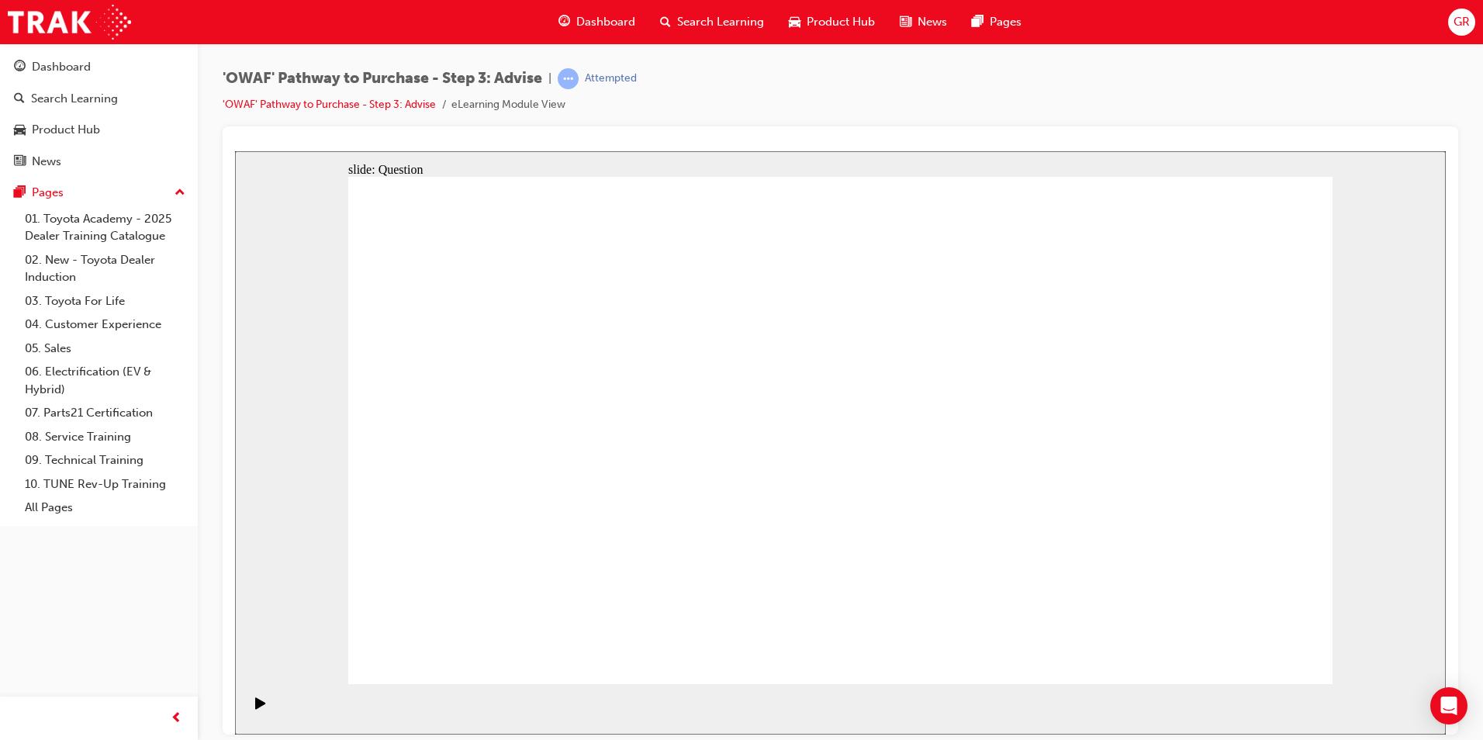
drag, startPoint x: 630, startPoint y: 541, endPoint x: 958, endPoint y: 449, distance: 340.8
drag, startPoint x: 579, startPoint y: 379, endPoint x: 857, endPoint y: 552, distance: 327.2
drag, startPoint x: 647, startPoint y: 386, endPoint x: 1226, endPoint y: 567, distance: 607.0
drag, startPoint x: 1132, startPoint y: 391, endPoint x: 960, endPoint y: 556, distance: 238.6
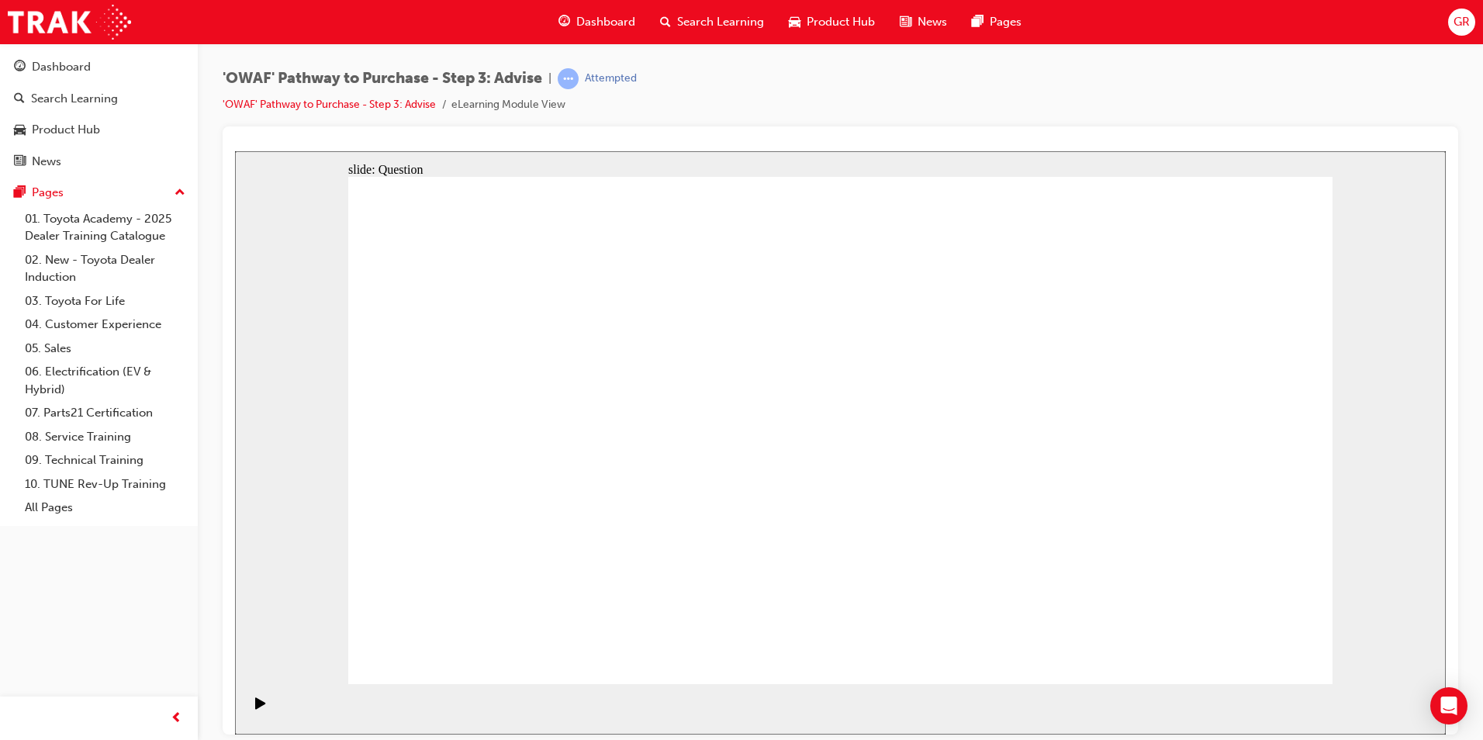
drag, startPoint x: 879, startPoint y: 472, endPoint x: 554, endPoint y: 596, distance: 347.9
drag, startPoint x: 859, startPoint y: 379, endPoint x: 440, endPoint y: 575, distance: 462.6
drag, startPoint x: 756, startPoint y: 413, endPoint x: 1155, endPoint y: 612, distance: 445.8
drag, startPoint x: 1146, startPoint y: 593, endPoint x: 1091, endPoint y: 584, distance: 55.9
drag, startPoint x: 1050, startPoint y: 392, endPoint x: 686, endPoint y: 573, distance: 406.9
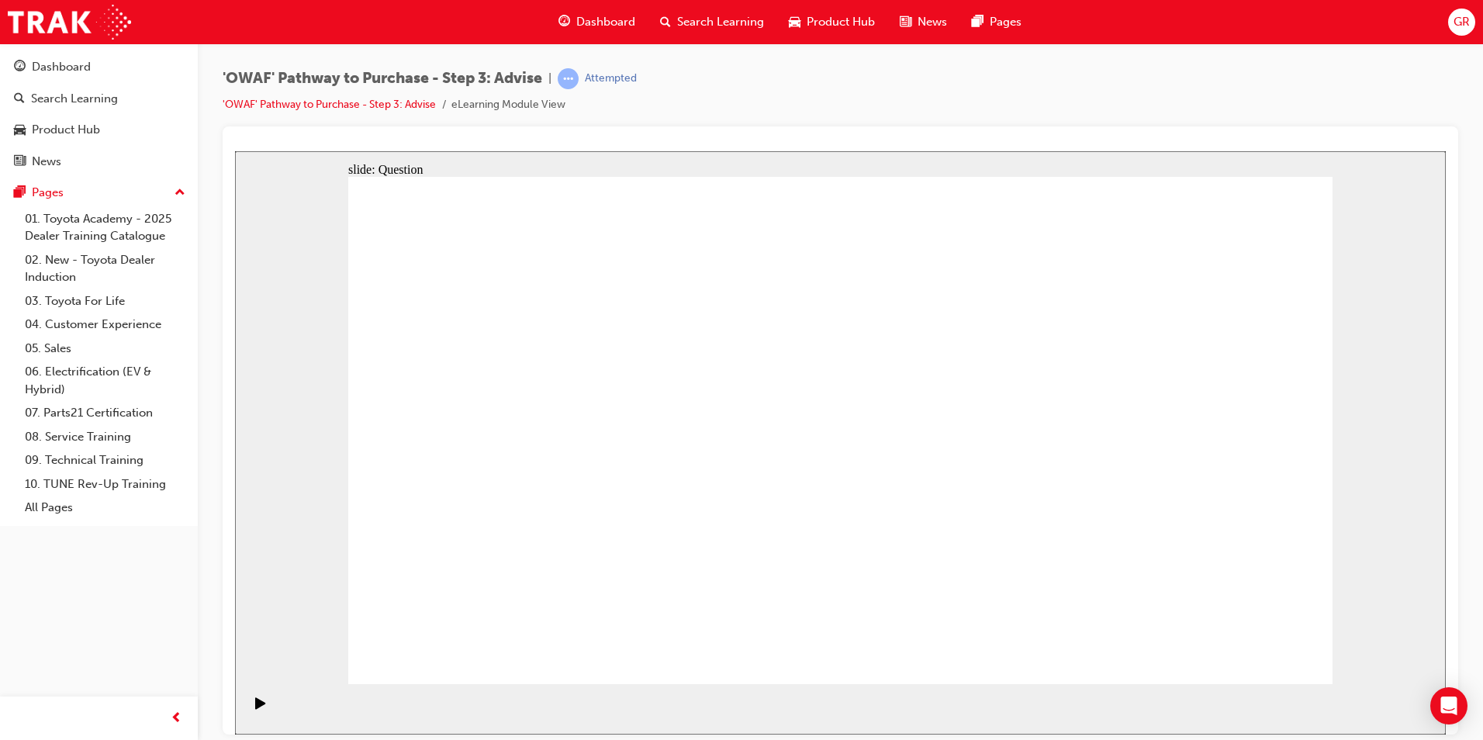
drag, startPoint x: 450, startPoint y: 408, endPoint x: 1165, endPoint y: 579, distance: 735.4
drag, startPoint x: 1246, startPoint y: 404, endPoint x: 757, endPoint y: 608, distance: 529.5
drag, startPoint x: 679, startPoint y: 565, endPoint x: 793, endPoint y: 412, distance: 190.8
drag, startPoint x: 1267, startPoint y: 570, endPoint x: 724, endPoint y: 588, distance: 542.5
drag, startPoint x: 642, startPoint y: 580, endPoint x: 1246, endPoint y: 569, distance: 603.6
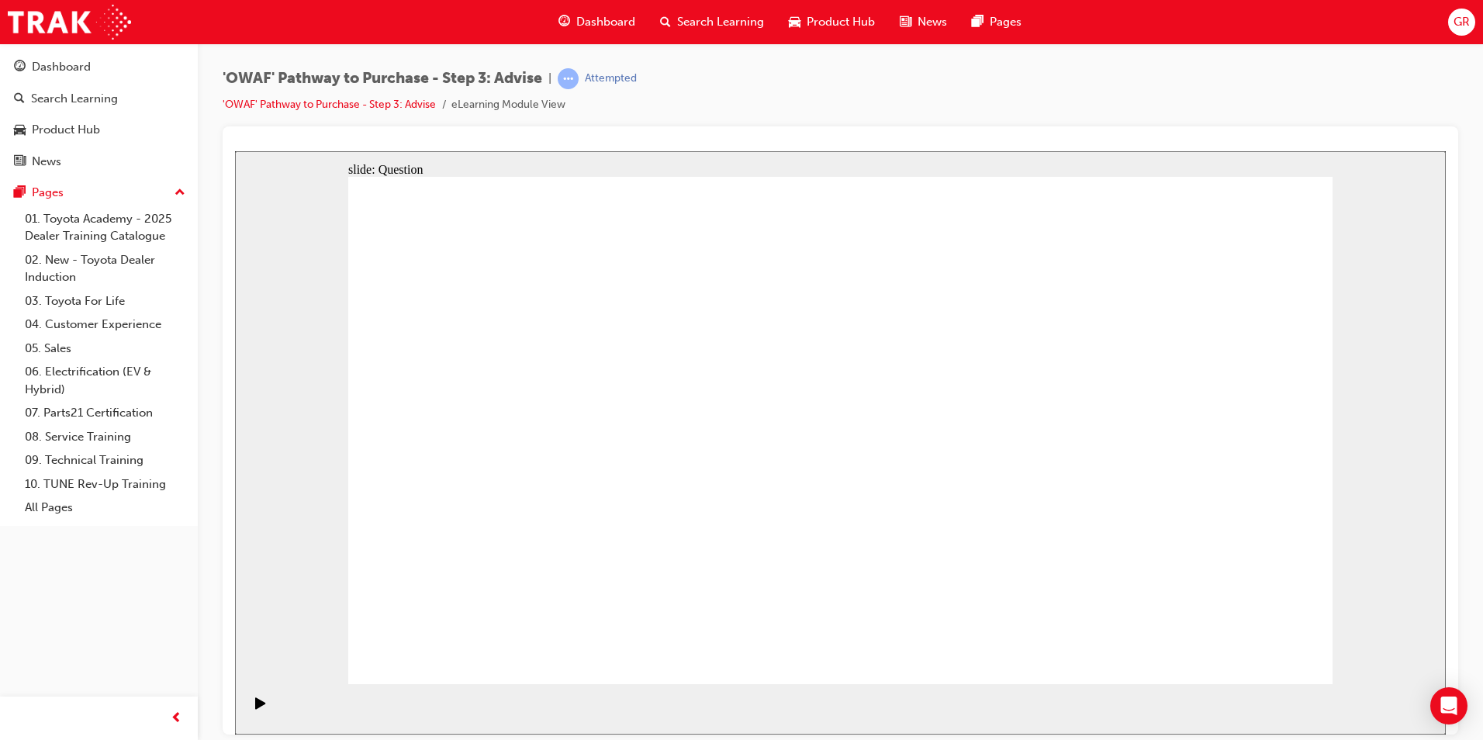
drag, startPoint x: 1131, startPoint y: 567, endPoint x: 655, endPoint y: 553, distance: 475.7
drag, startPoint x: 989, startPoint y: 391, endPoint x: 1000, endPoint y: 393, distance: 11.1
drag, startPoint x: 1001, startPoint y: 384, endPoint x: 1092, endPoint y: 580, distance: 216.2
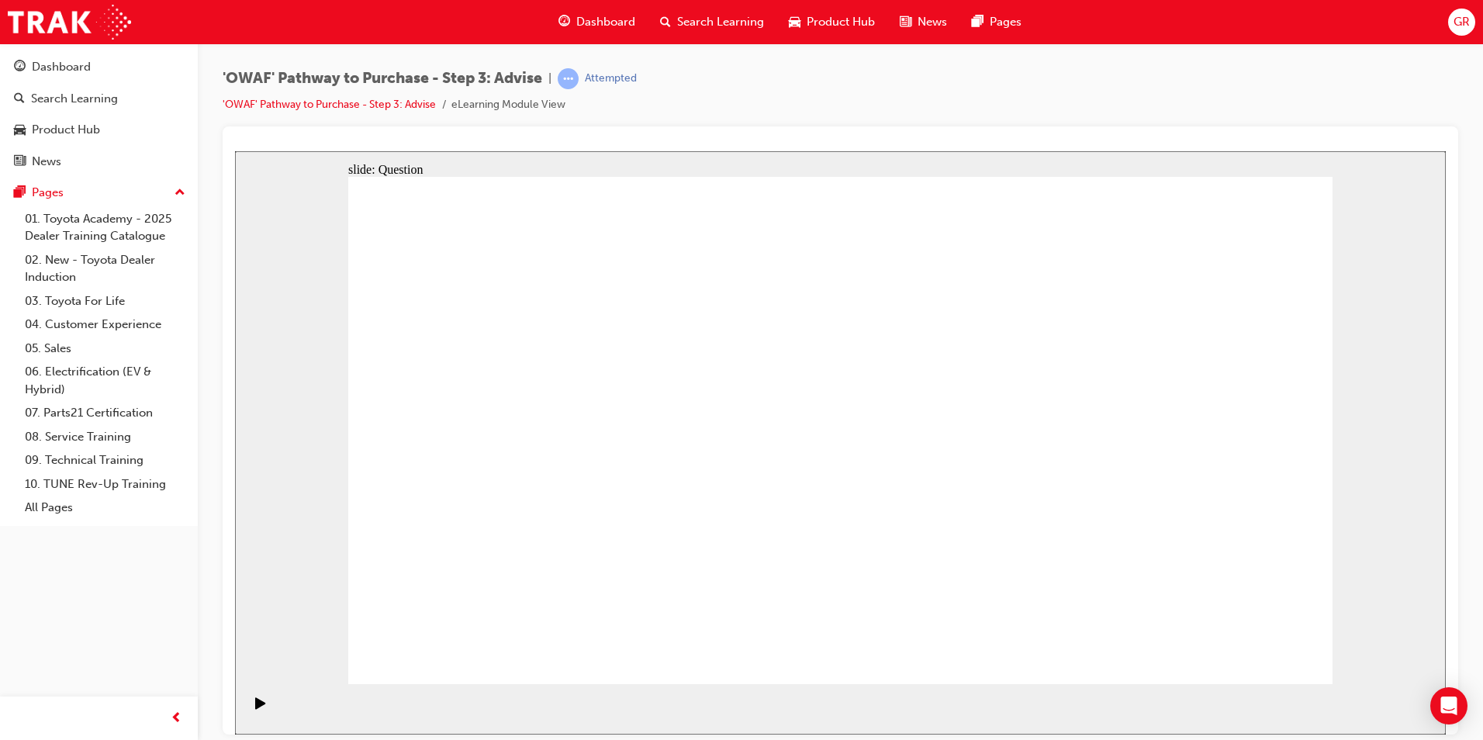
drag, startPoint x: 641, startPoint y: 568, endPoint x: 986, endPoint y: 340, distance: 413.1
drag, startPoint x: 1128, startPoint y: 589, endPoint x: 641, endPoint y: 588, distance: 487.1
drag, startPoint x: 411, startPoint y: 382, endPoint x: 1110, endPoint y: 562, distance: 721.9
drag, startPoint x: 1222, startPoint y: 603, endPoint x: 712, endPoint y: 396, distance: 550.1
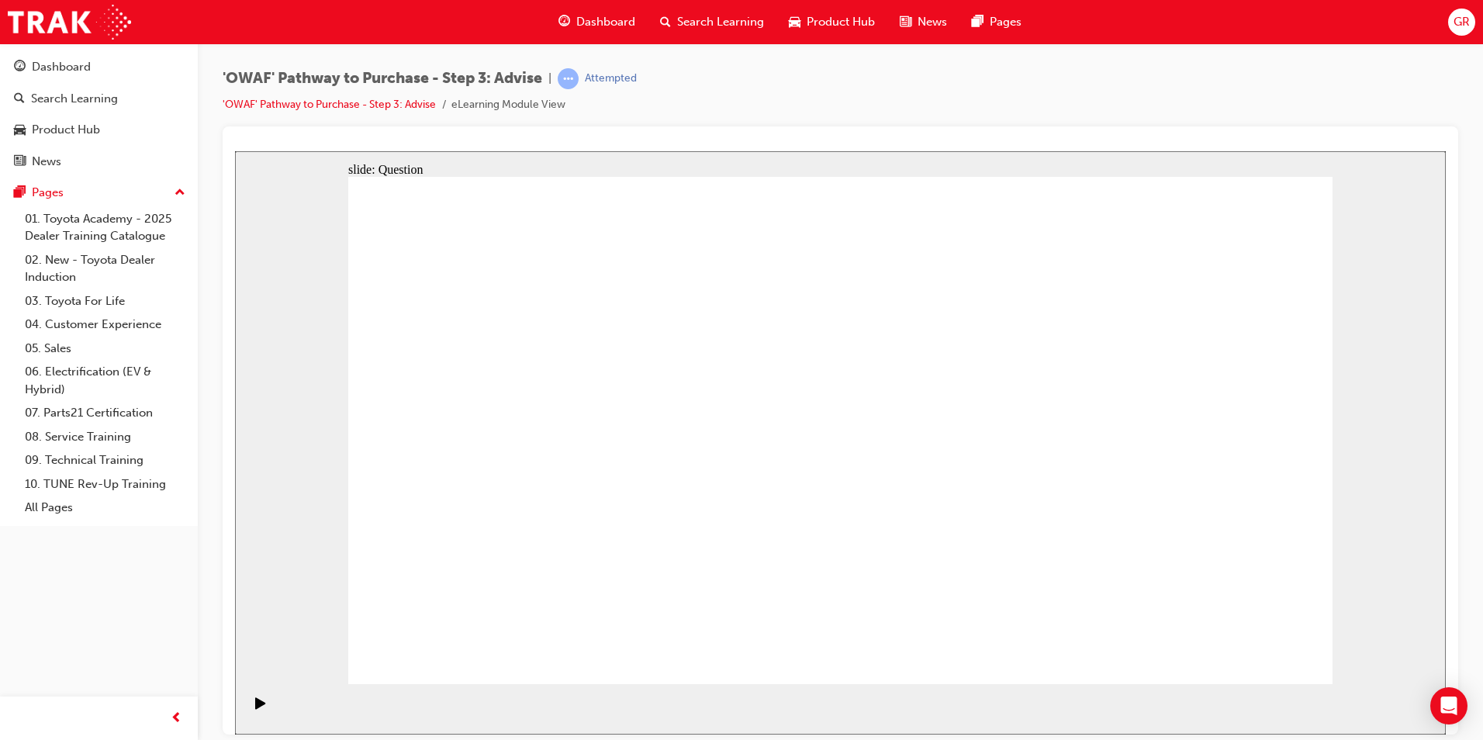
drag, startPoint x: 756, startPoint y: 583, endPoint x: 1266, endPoint y: 562, distance: 510.1
drag, startPoint x: 656, startPoint y: 384, endPoint x: 647, endPoint y: 540, distance: 156.2
drag, startPoint x: 620, startPoint y: 610, endPoint x: 639, endPoint y: 583, distance: 34.0
drag, startPoint x: 639, startPoint y: 583, endPoint x: 867, endPoint y: 365, distance: 314.9
drag, startPoint x: 1192, startPoint y: 577, endPoint x: 619, endPoint y: 575, distance: 573.2
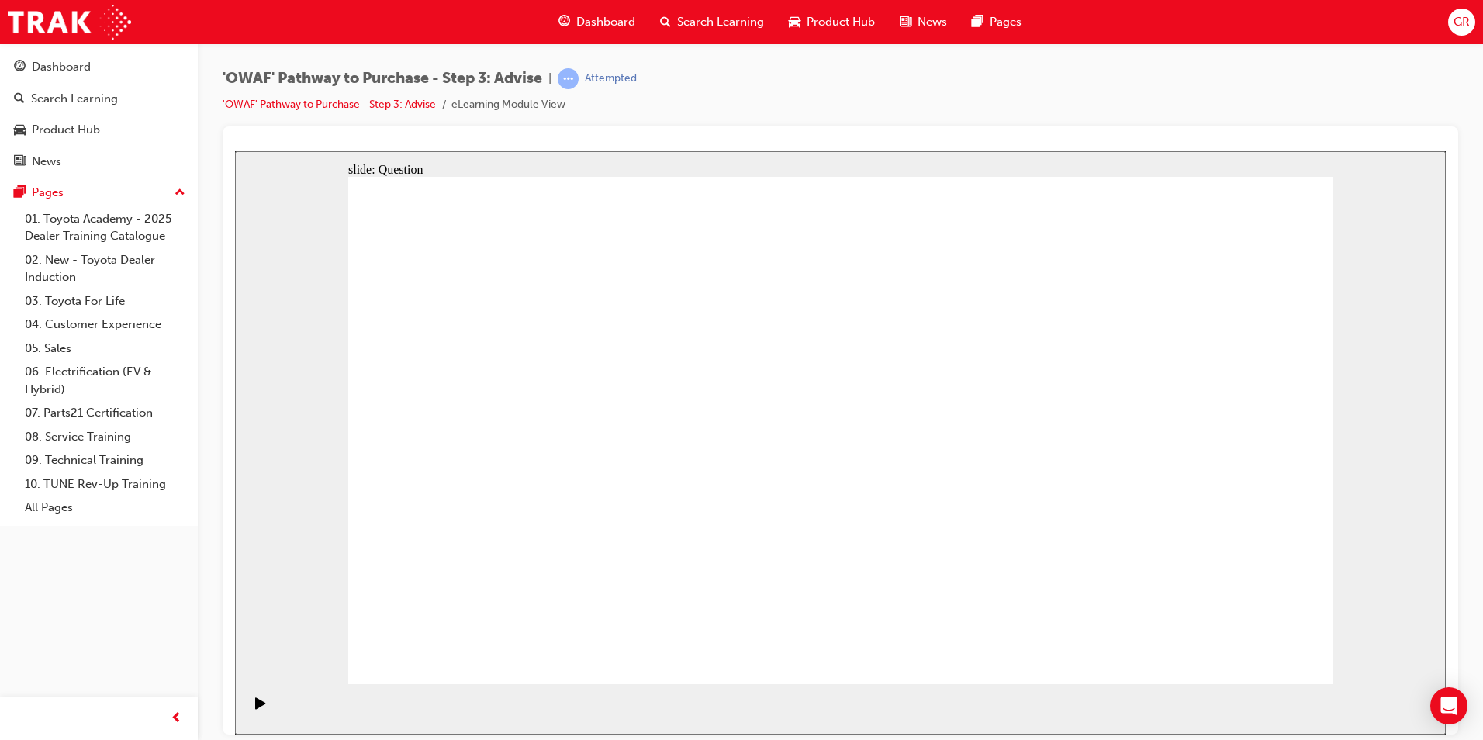
drag, startPoint x: 689, startPoint y: 406, endPoint x: 1248, endPoint y: 571, distance: 582.9
drag, startPoint x: 1018, startPoint y: 569, endPoint x: 925, endPoint y: 407, distance: 186.9
drag, startPoint x: 958, startPoint y: 587, endPoint x: 1036, endPoint y: 570, distance: 79.4
drag, startPoint x: 761, startPoint y: 397, endPoint x: 964, endPoint y: 588, distance: 278.8
drag, startPoint x: 970, startPoint y: 596, endPoint x: 966, endPoint y: 389, distance: 206.4
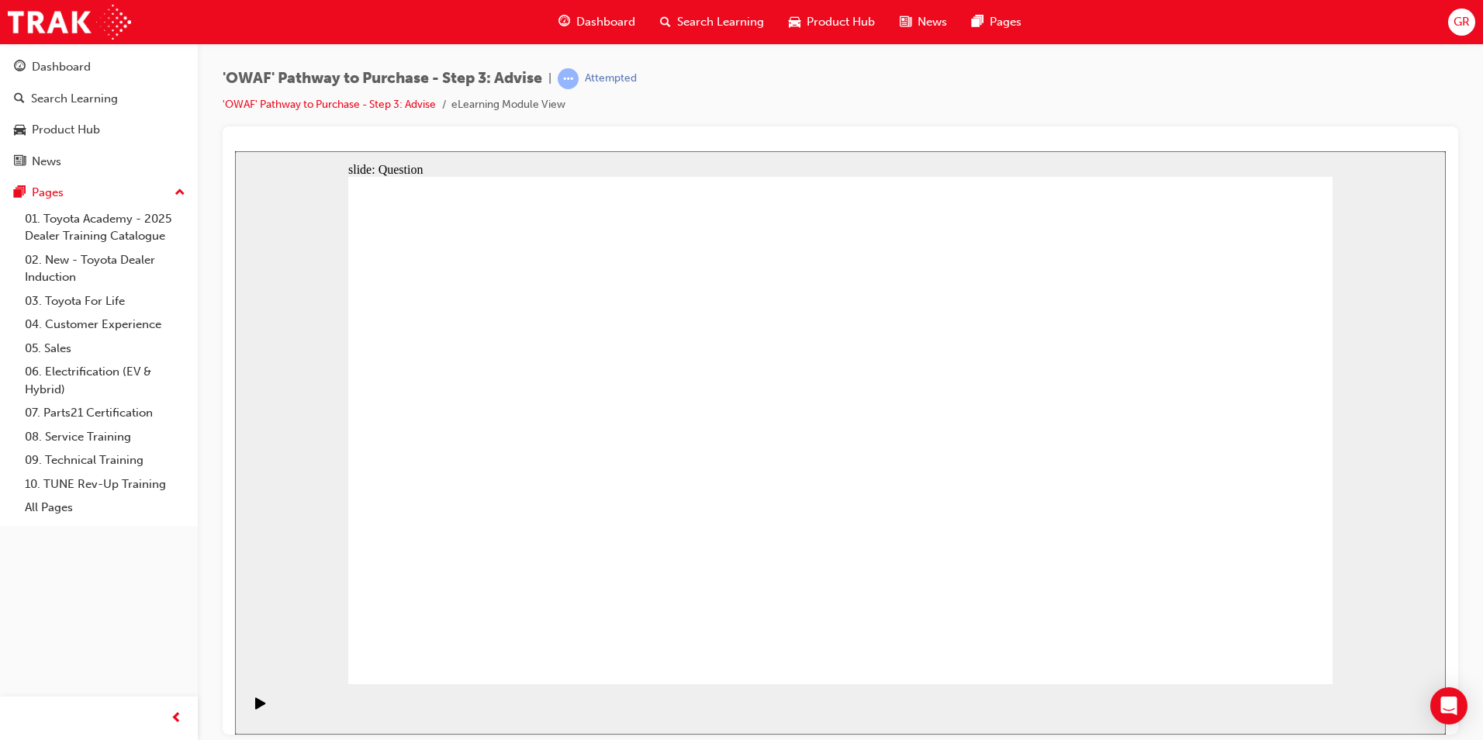
drag, startPoint x: 1018, startPoint y: 545, endPoint x: 956, endPoint y: 534, distance: 63.0
drag, startPoint x: 743, startPoint y: 388, endPoint x: 1083, endPoint y: 575, distance: 387.8
drag, startPoint x: 1014, startPoint y: 535, endPoint x: 949, endPoint y: 390, distance: 159.0
drag, startPoint x: 933, startPoint y: 563, endPoint x: 1025, endPoint y: 561, distance: 91.6
drag, startPoint x: 816, startPoint y: 449, endPoint x: 946, endPoint y: 566, distance: 174.6
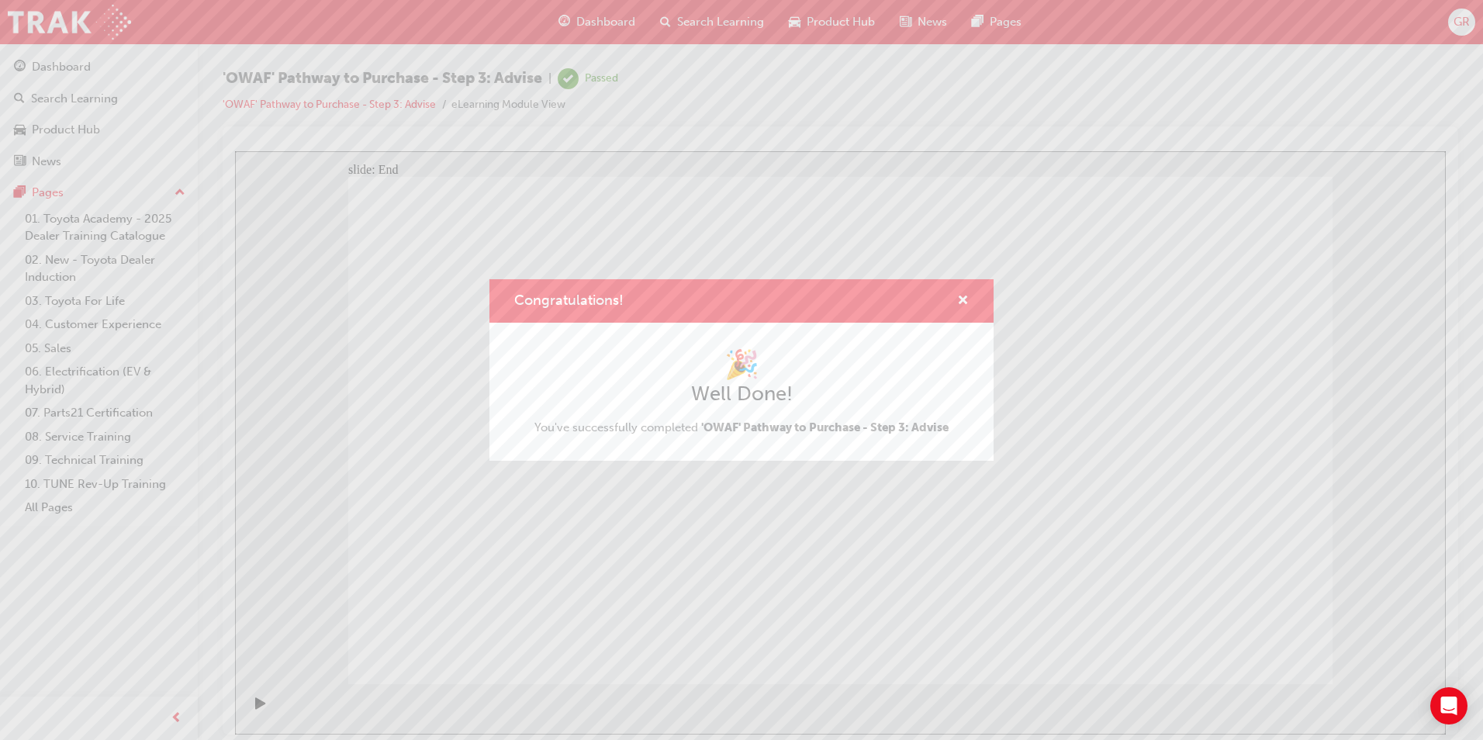
click at [42, 65] on div "Congratulations! 🎉 Well Done! You've successfully completed 'OWAF' Pathway to P…" at bounding box center [741, 370] width 1483 height 740
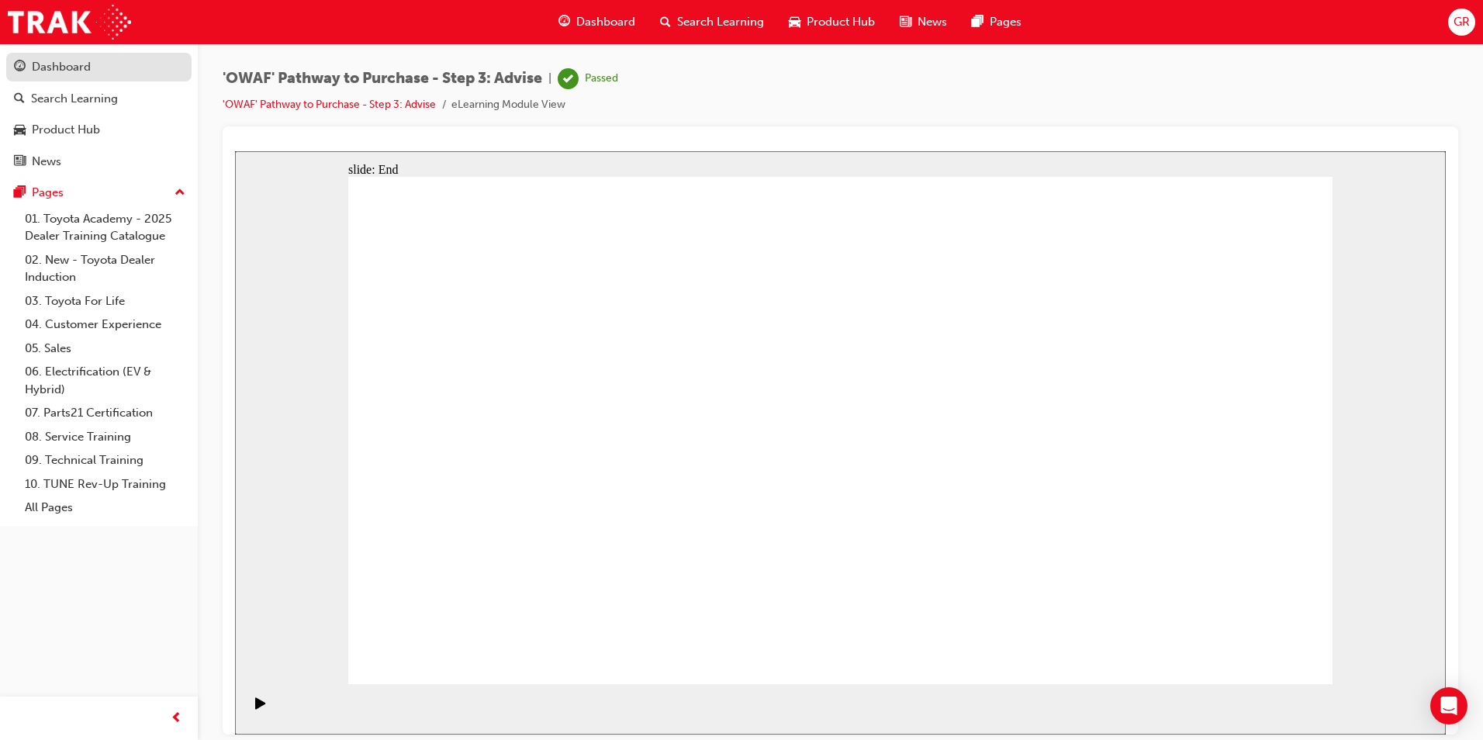
click at [82, 71] on div "Dashboard" at bounding box center [61, 67] width 59 height 18
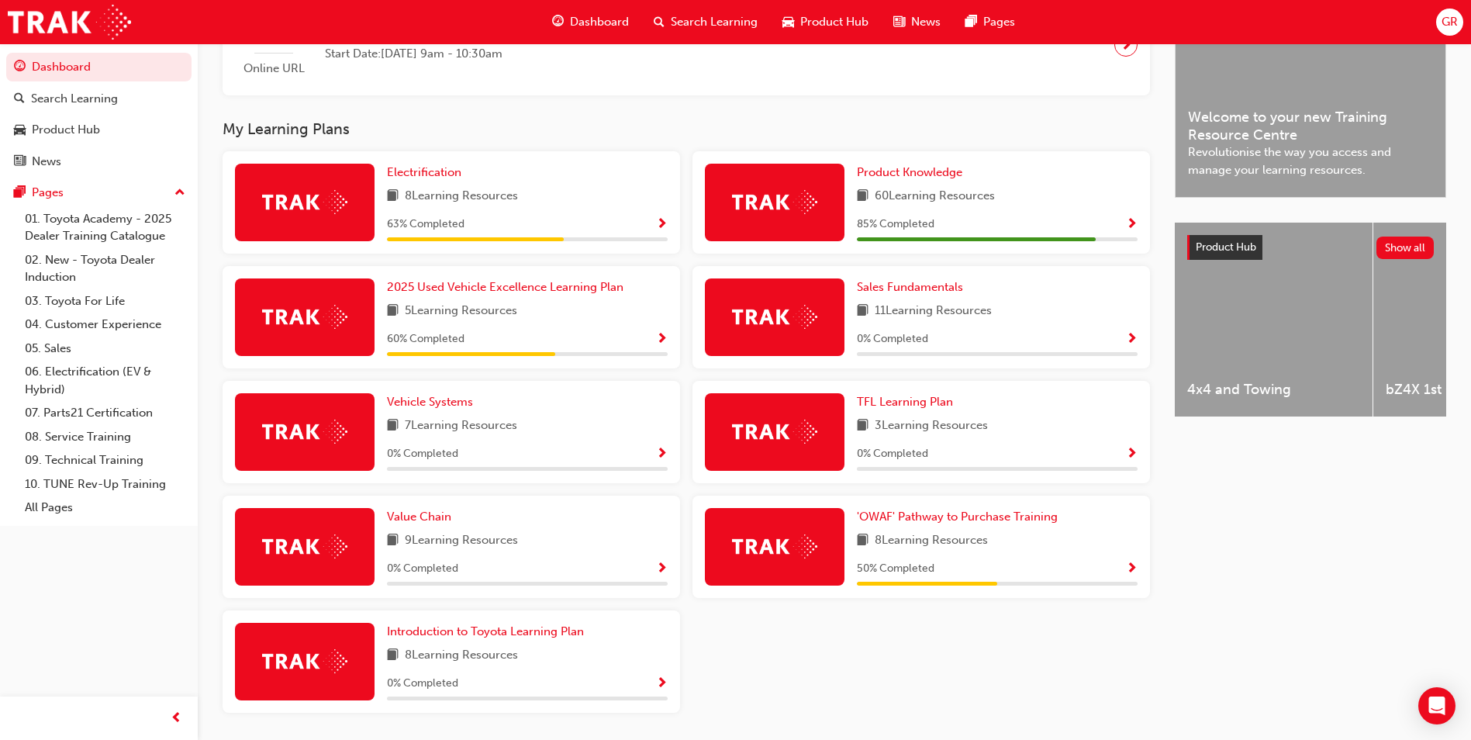
scroll to position [465, 0]
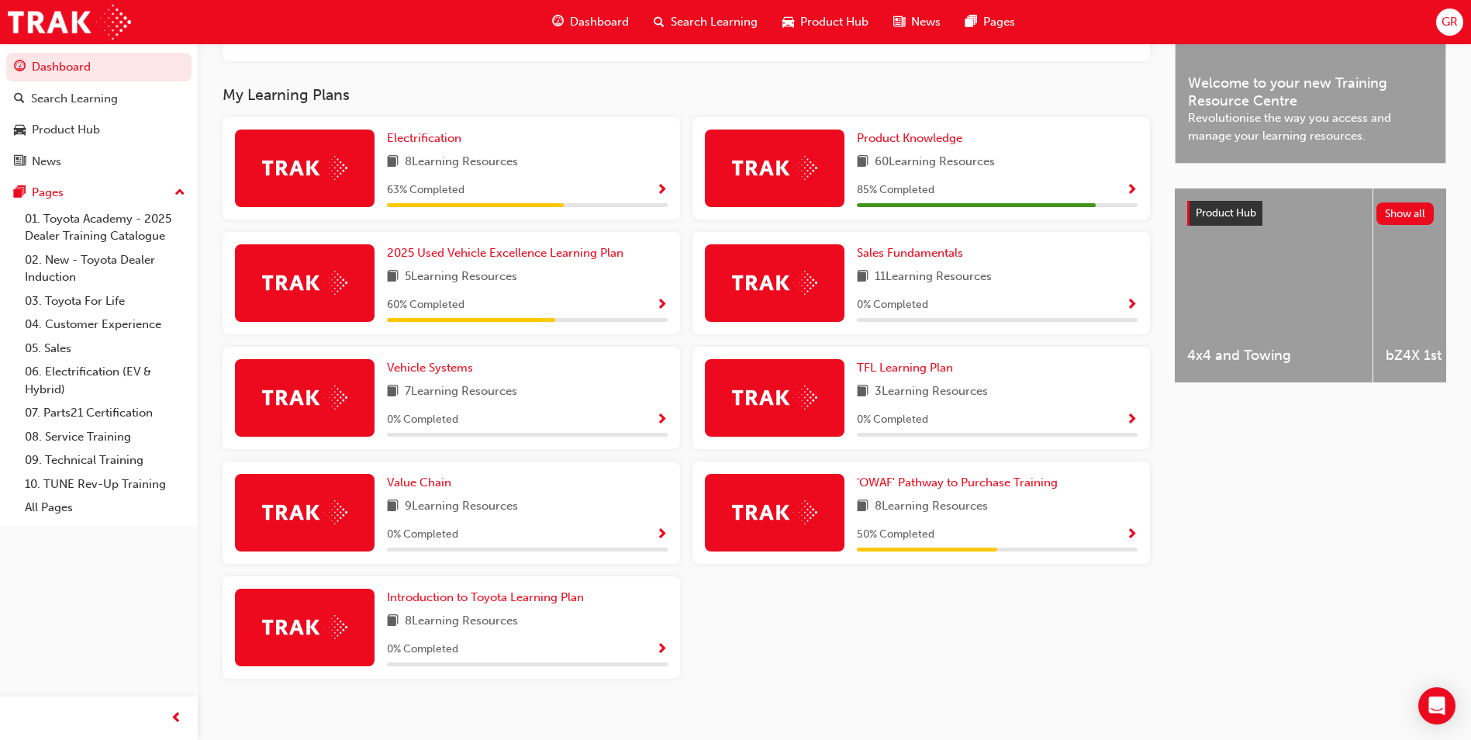
click at [931, 172] on span "60 Learning Resources" at bounding box center [935, 162] width 120 height 19
click at [1132, 198] on span "Show Progress" at bounding box center [1132, 191] width 12 height 14
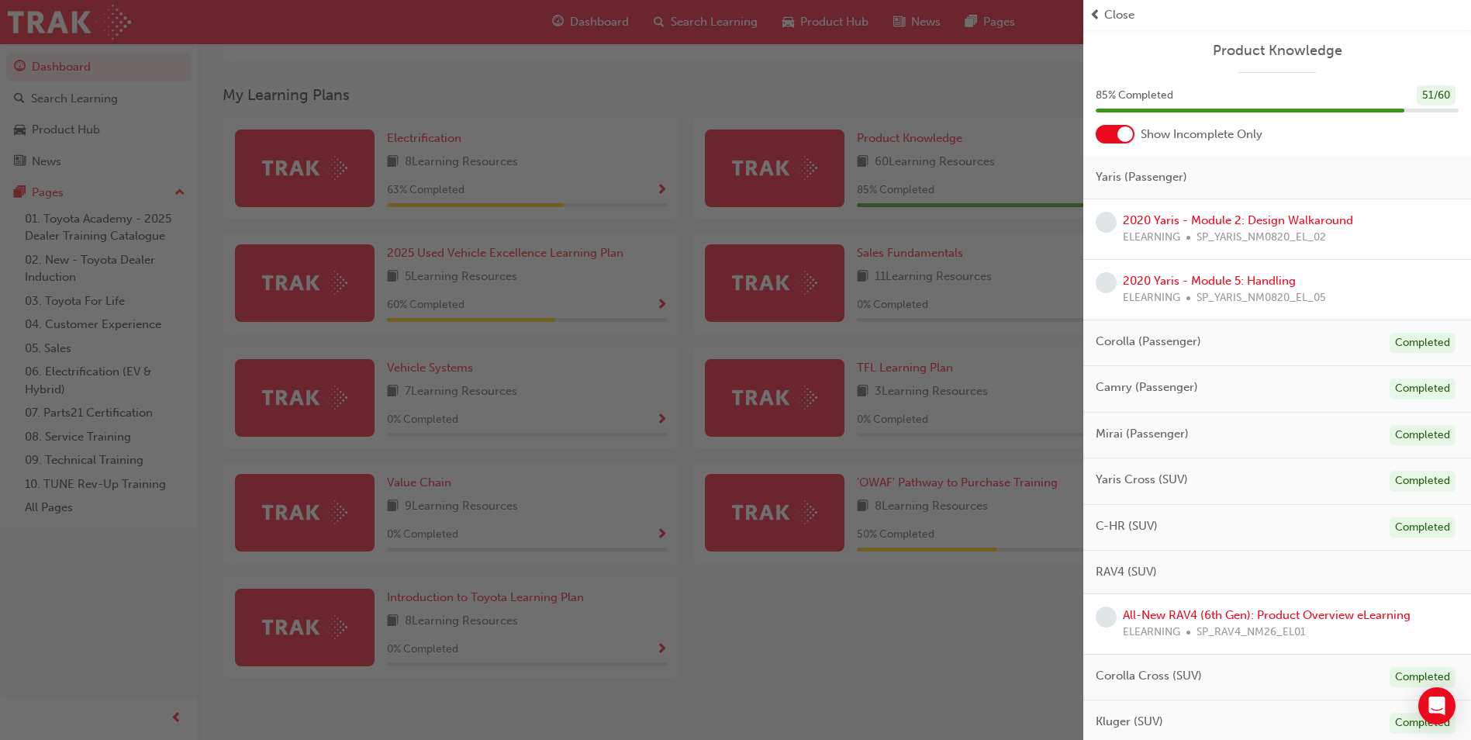
click at [885, 610] on div "button" at bounding box center [542, 370] width 1084 height 740
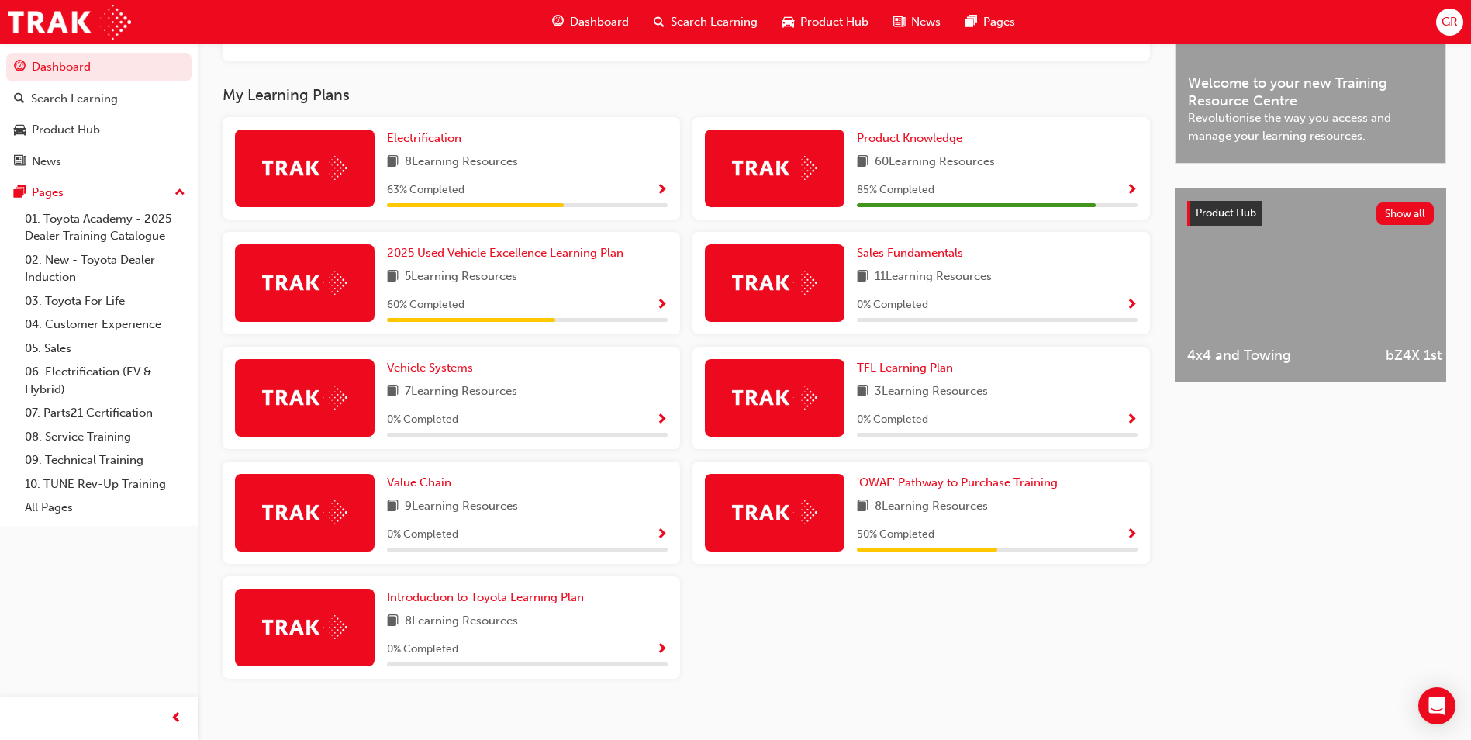
click at [1131, 539] on span "Show Progress" at bounding box center [1132, 535] width 12 height 14
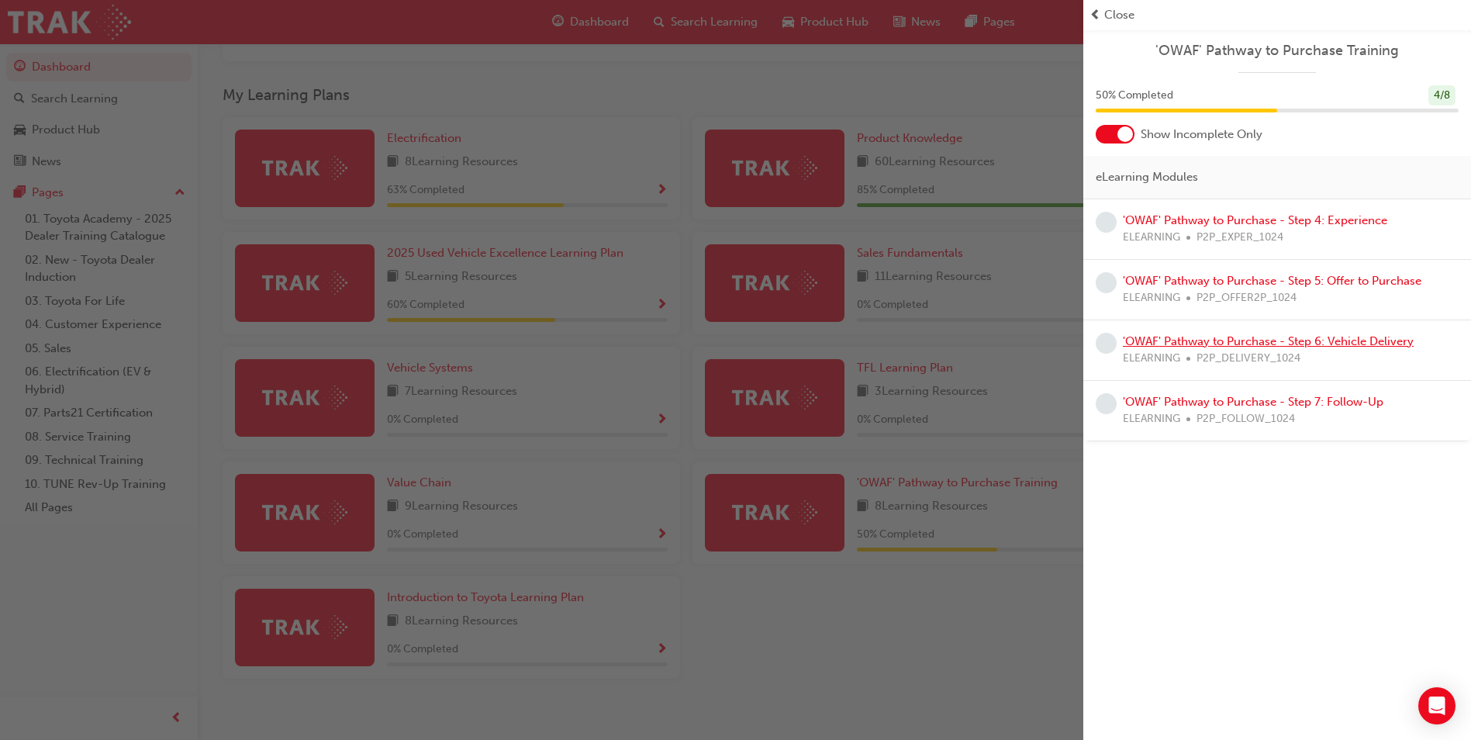
scroll to position [388, 0]
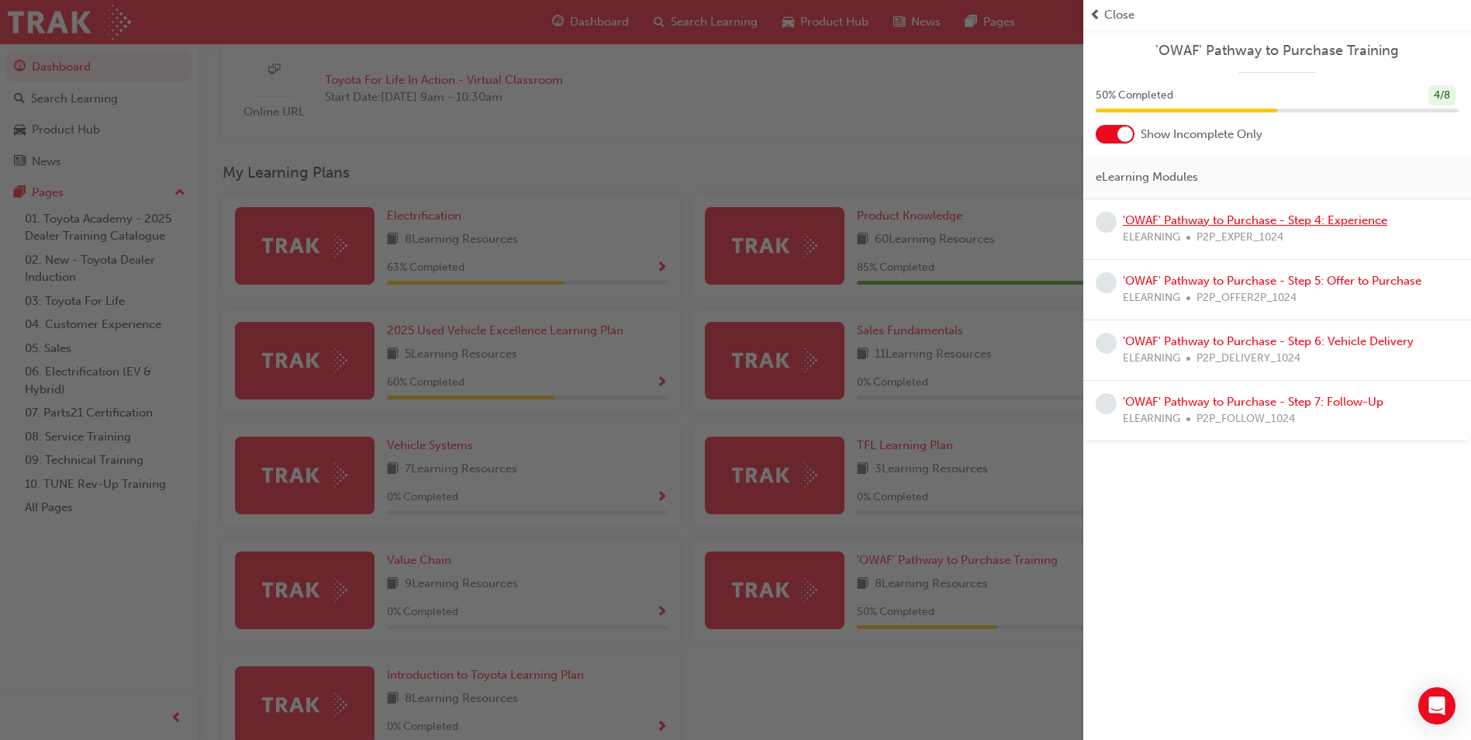
click at [1216, 220] on link "'OWAF' Pathway to Purchase - Step 4: Experience" at bounding box center [1255, 220] width 265 height 14
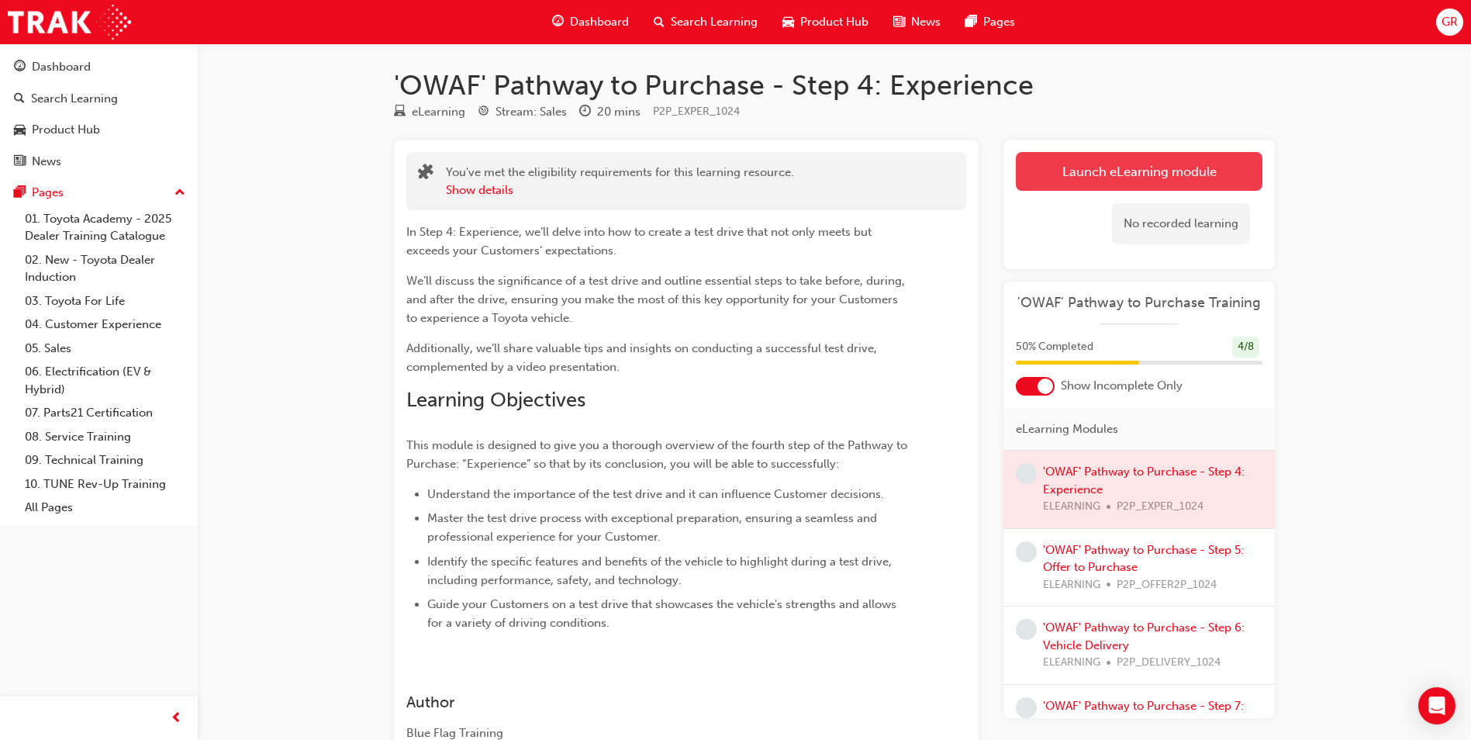
click at [1135, 175] on link "Launch eLearning module" at bounding box center [1139, 171] width 247 height 39
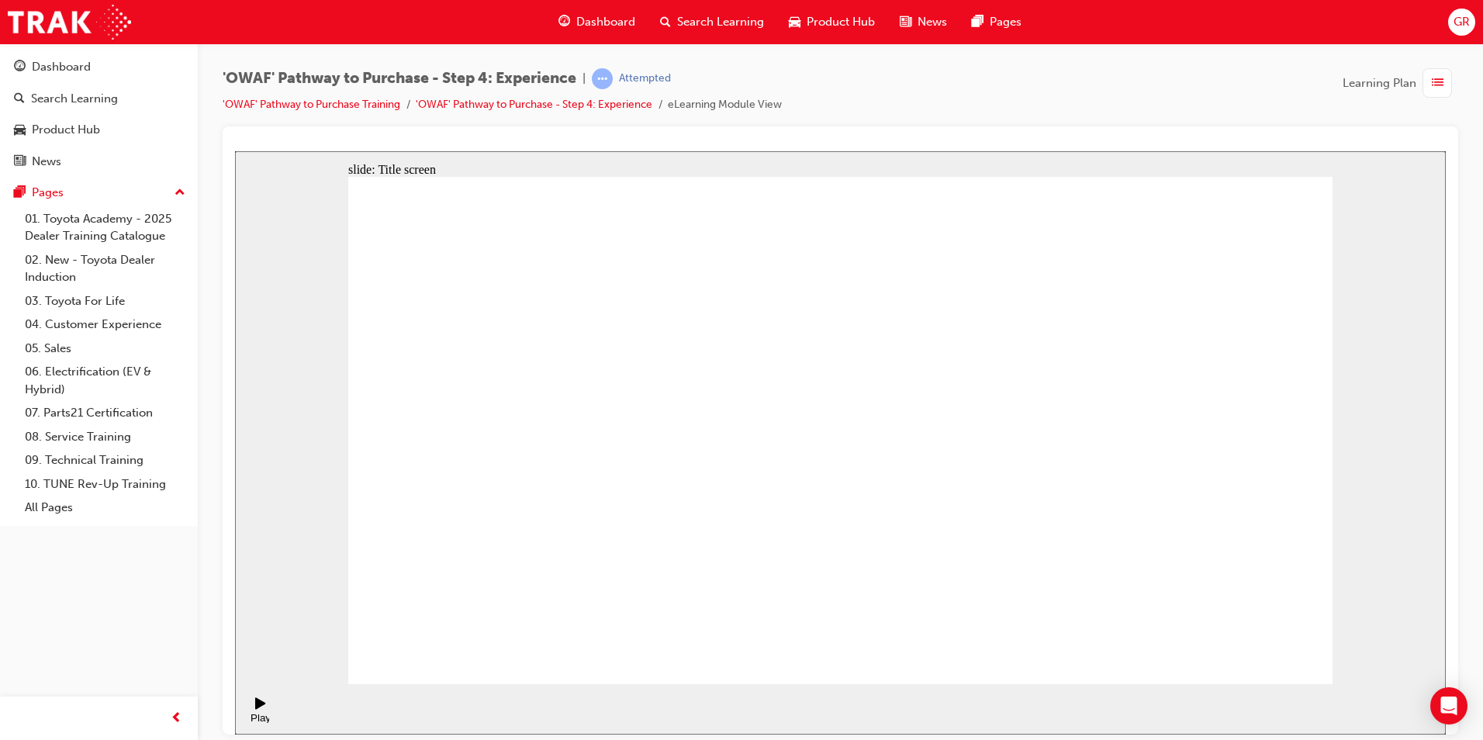
drag, startPoint x: 1686, startPoint y: 834, endPoint x: 1249, endPoint y: 648, distance: 475.4
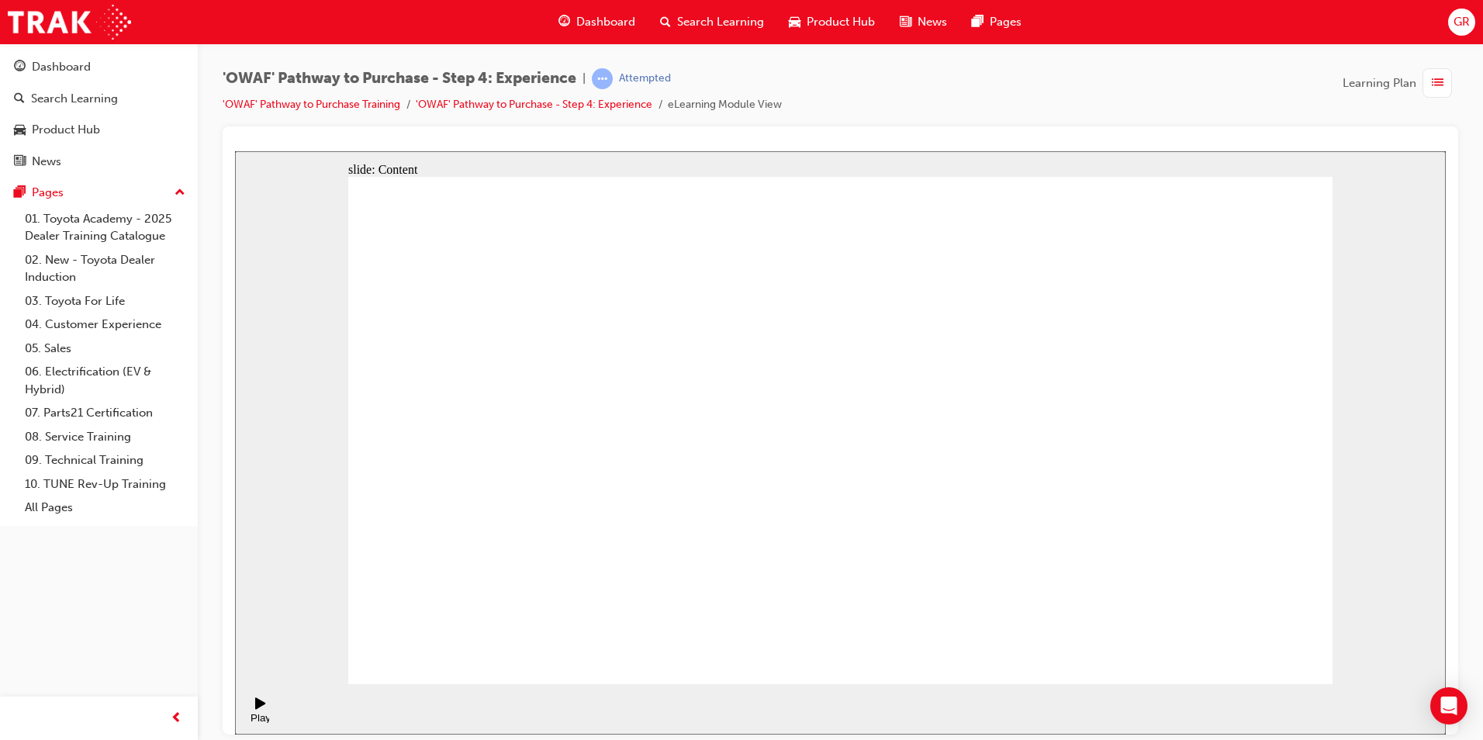
drag, startPoint x: 1209, startPoint y: 645, endPoint x: 1235, endPoint y: 651, distance: 26.3
drag, startPoint x: 1193, startPoint y: 655, endPoint x: 1205, endPoint y: 657, distance: 12.5
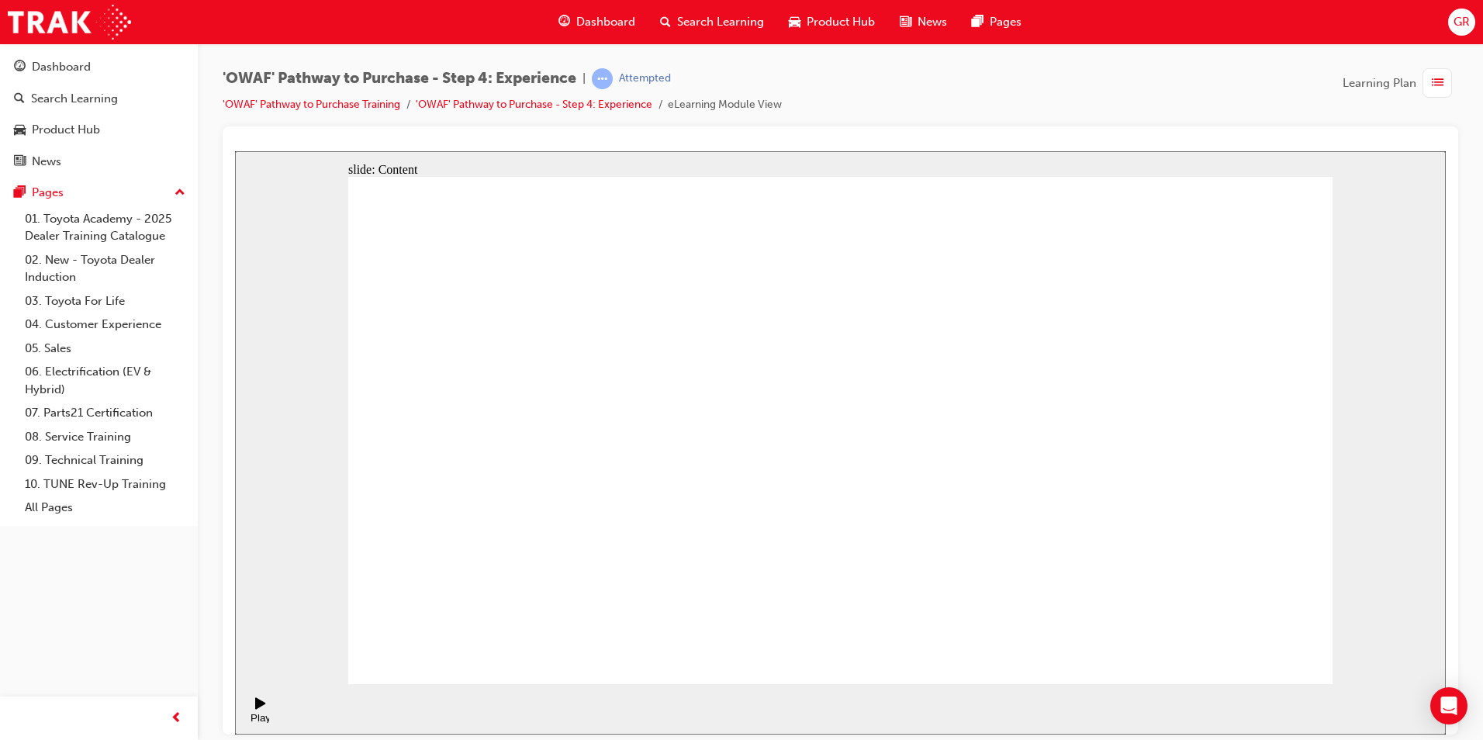
drag, startPoint x: 1193, startPoint y: 656, endPoint x: 1202, endPoint y: 652, distance: 9.4
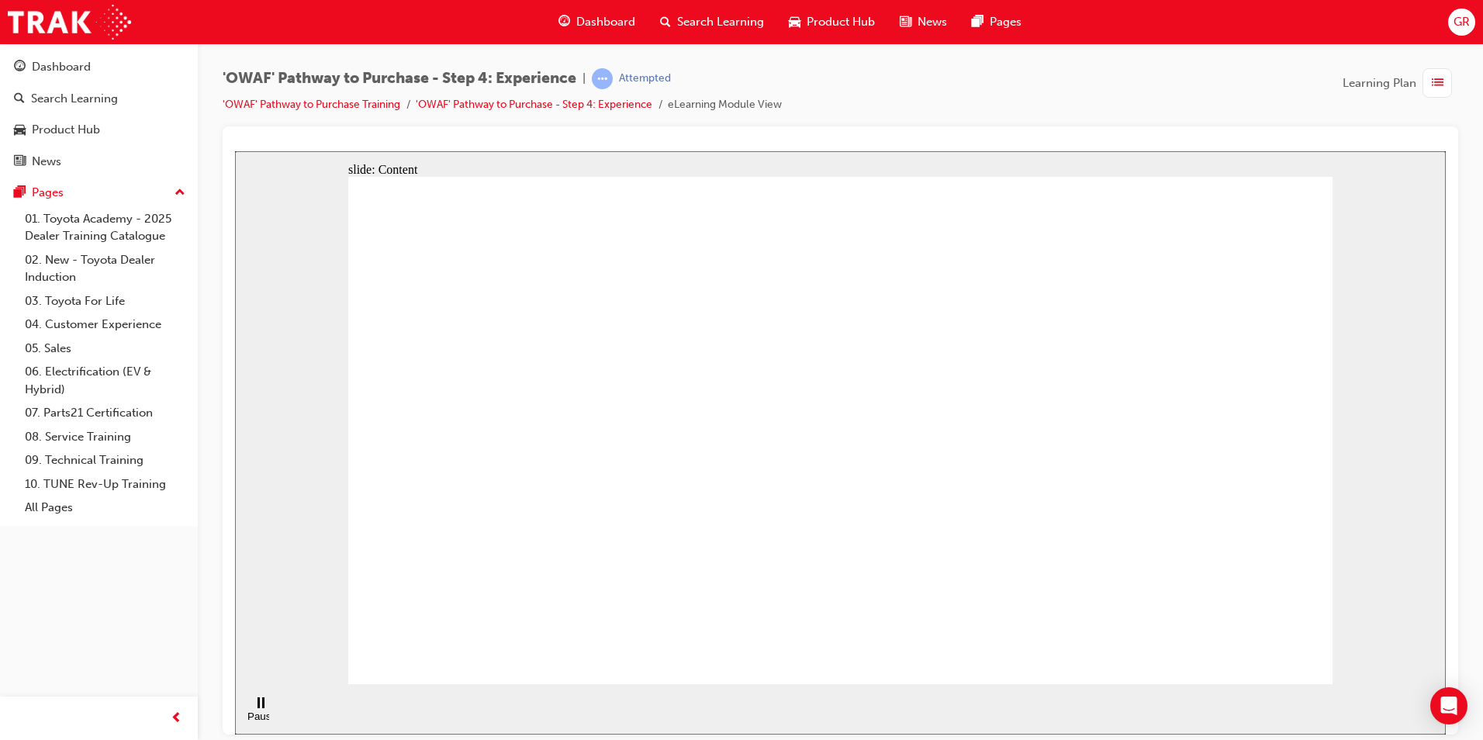
drag, startPoint x: 908, startPoint y: 507, endPoint x: 907, endPoint y: 529, distance: 21.8
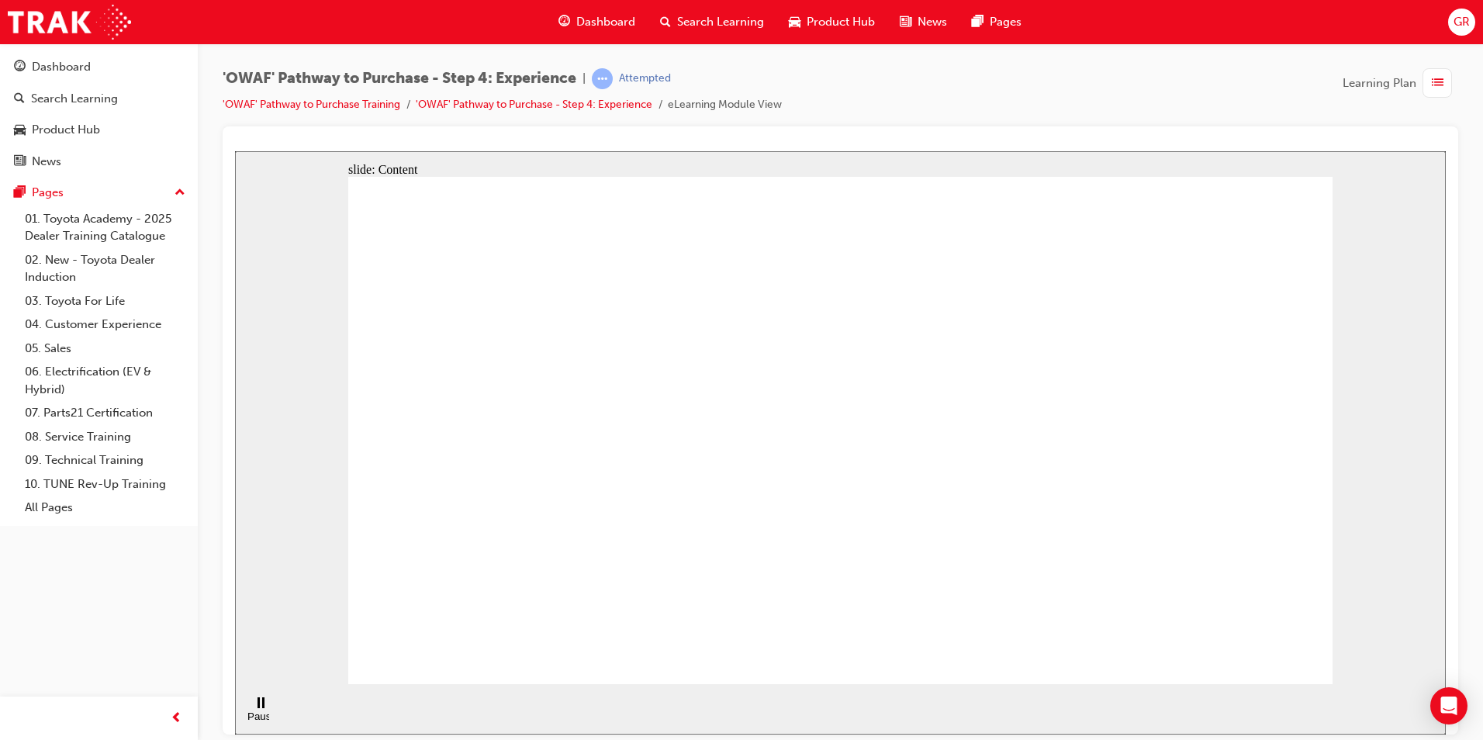
drag, startPoint x: 1177, startPoint y: 547, endPoint x: 1717, endPoint y: 536, distance: 540.0
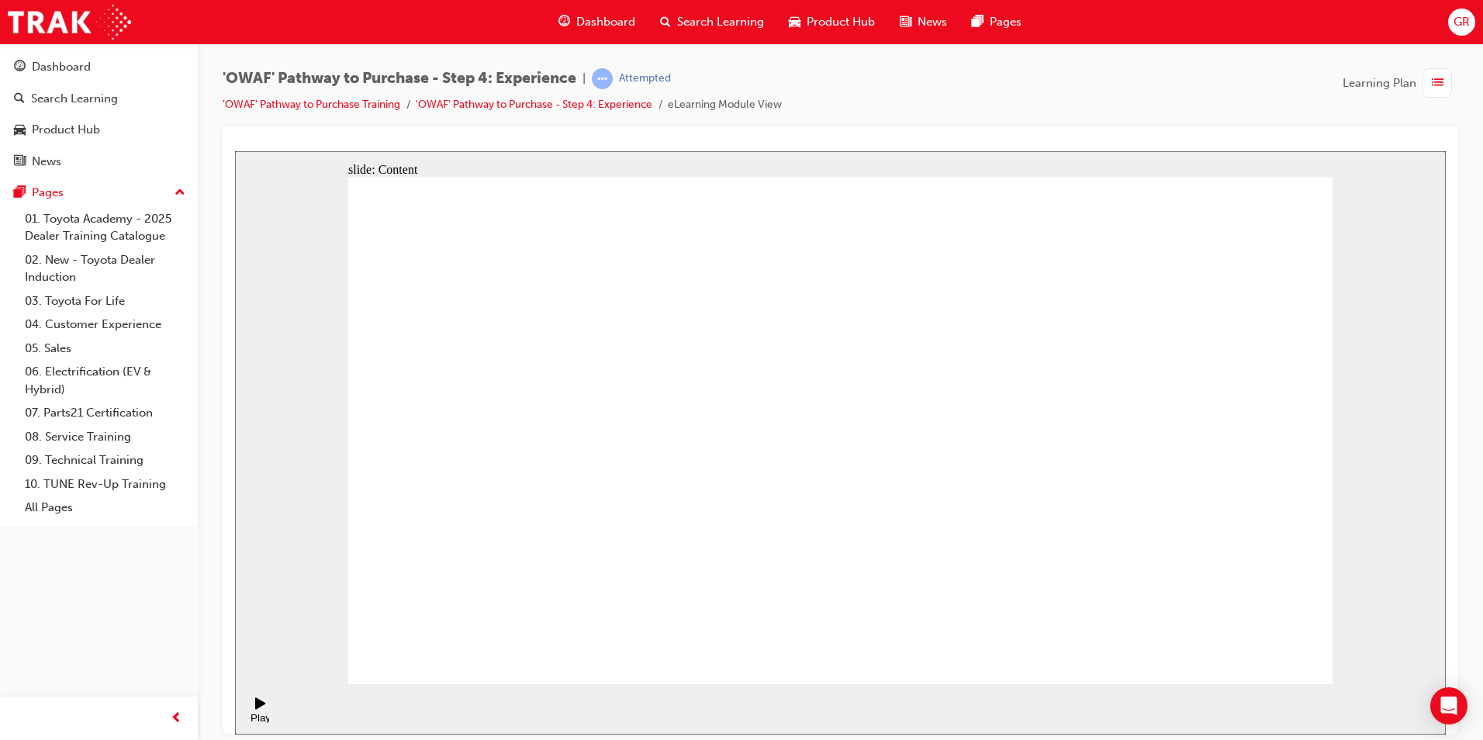
click at [1234, 113] on div "'OWAF' Pathway to Purchase - Step 4: Experience | Attempted 'OWAF' Pathway to P…" at bounding box center [841, 97] width 1236 height 58
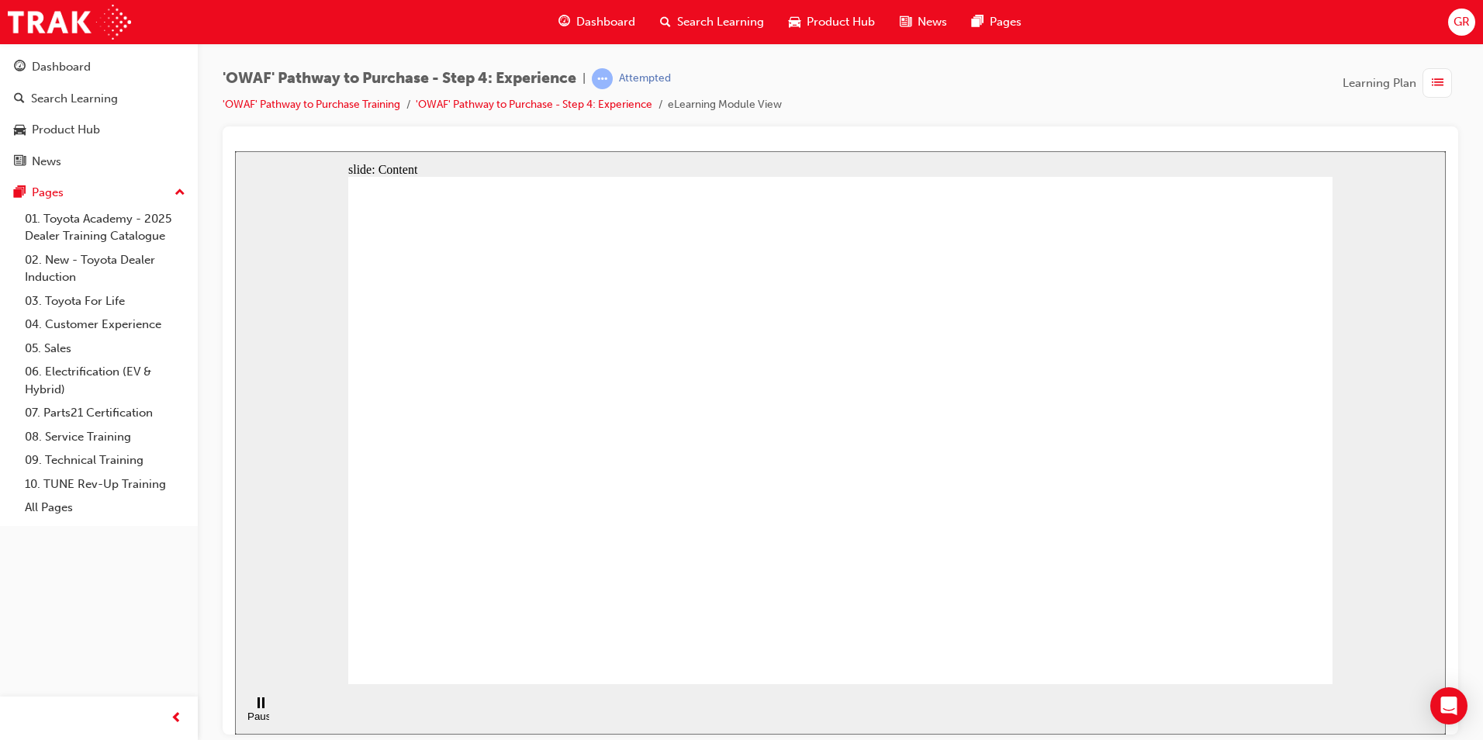
drag, startPoint x: 413, startPoint y: 358, endPoint x: 423, endPoint y: 372, distance: 17.9
drag, startPoint x: 548, startPoint y: 502, endPoint x: 576, endPoint y: 445, distance: 62.8
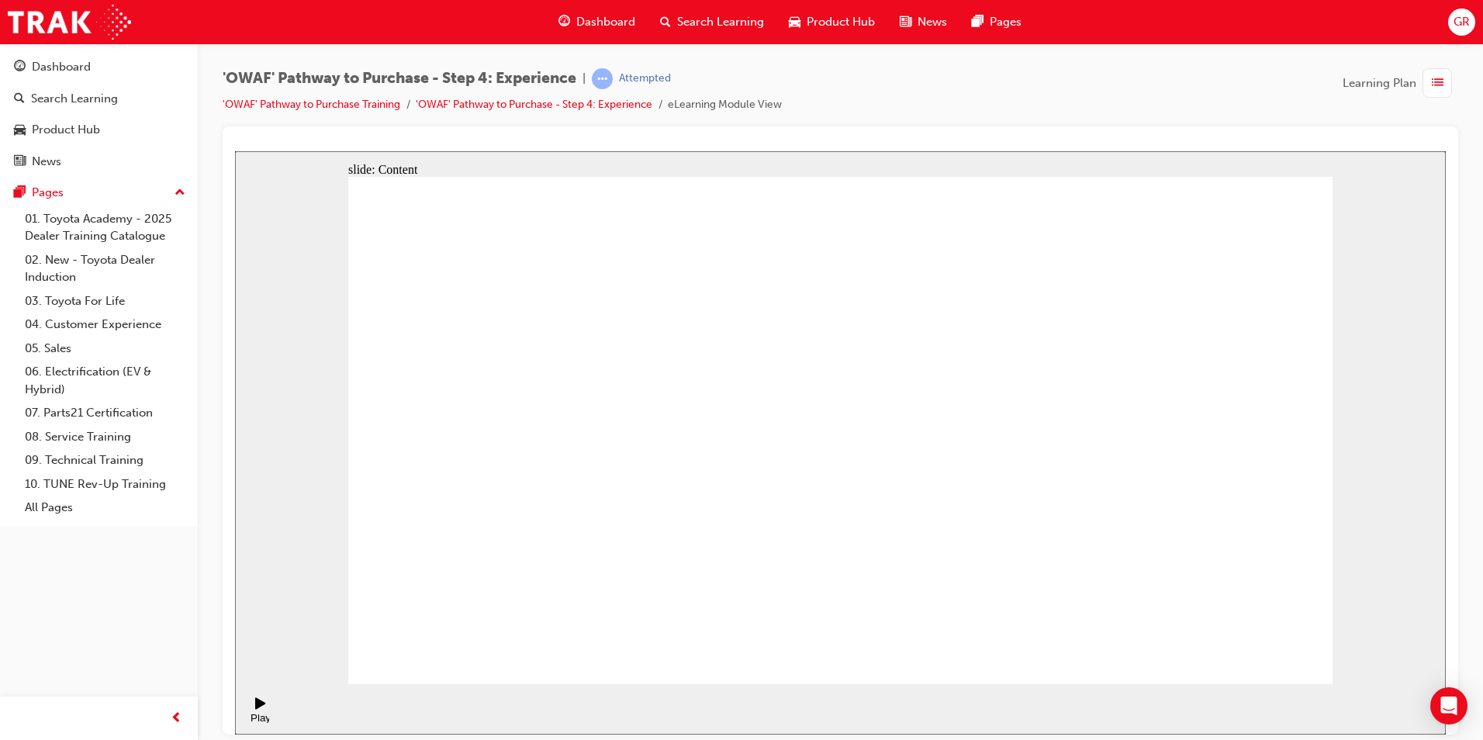
drag, startPoint x: 699, startPoint y: 391, endPoint x: 694, endPoint y: 444, distance: 53.7
drag, startPoint x: 798, startPoint y: 401, endPoint x: 811, endPoint y: 467, distance: 67.2
